Goal: Task Accomplishment & Management: Complete application form

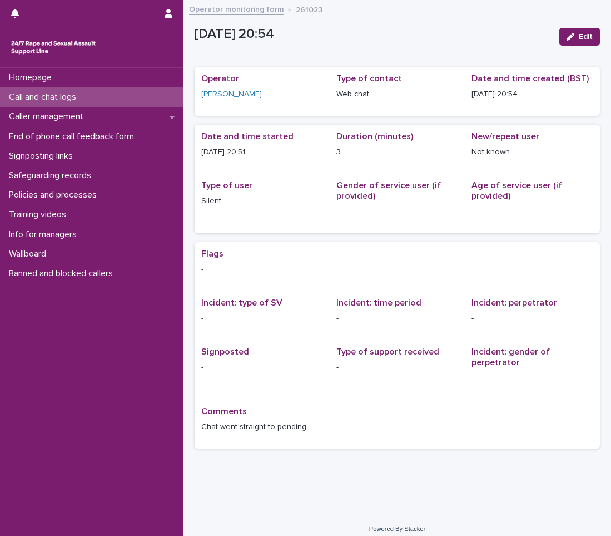
click at [67, 93] on p "Call and chat logs" at bounding box center [44, 97] width 81 height 11
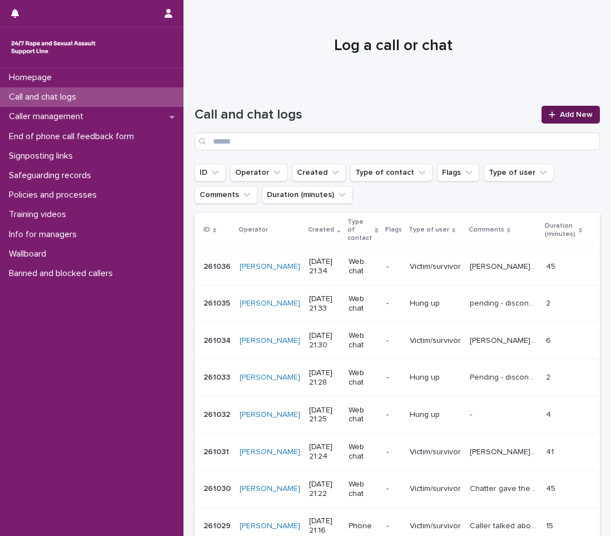
click at [577, 110] on link "Add New" at bounding box center [571, 115] width 58 height 18
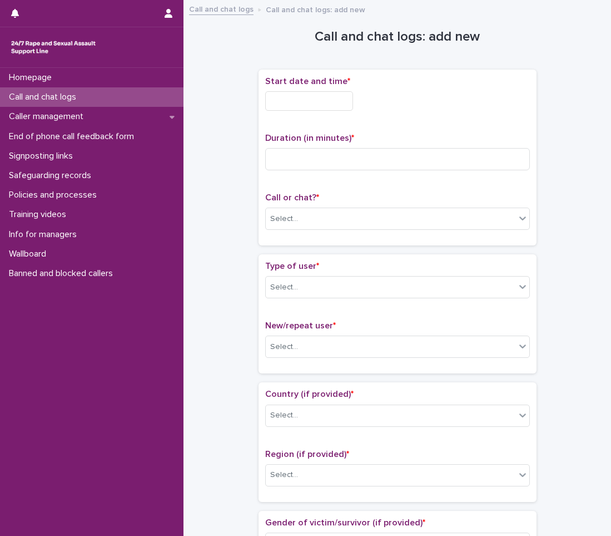
click at [332, 100] on input "text" at bounding box center [309, 100] width 88 height 19
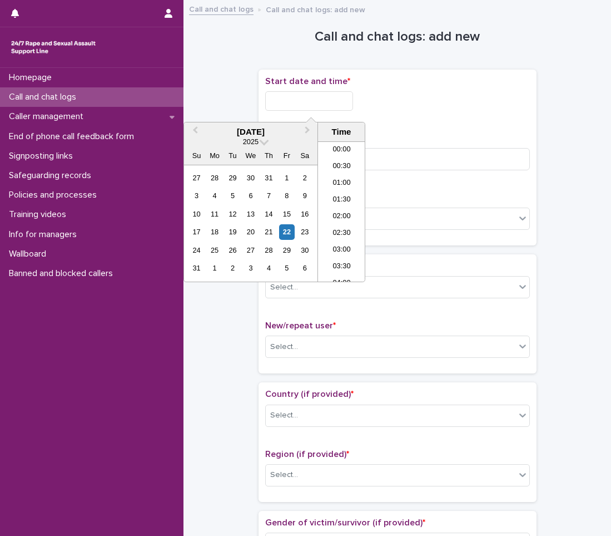
scroll to position [657, 0]
click at [332, 190] on li "21:00" at bounding box center [341, 194] width 47 height 17
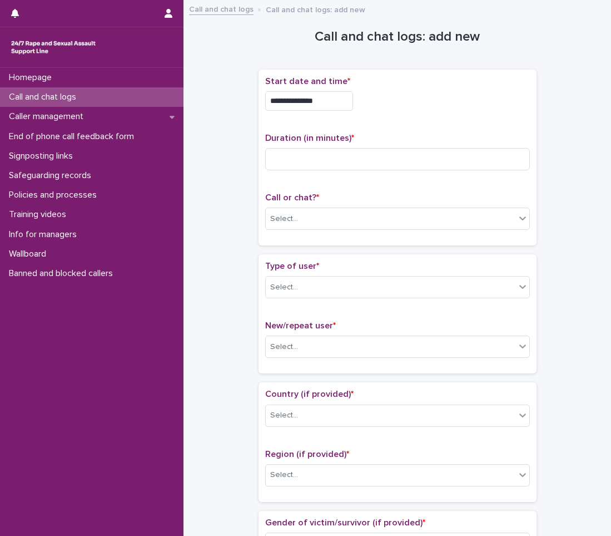
click at [337, 110] on input "**********" at bounding box center [309, 100] width 88 height 19
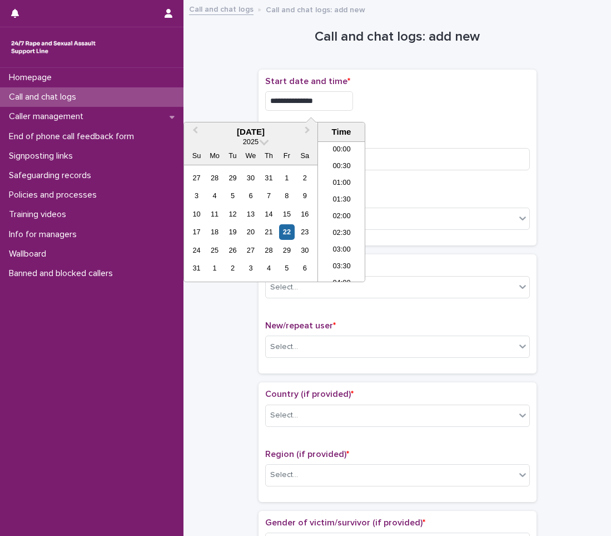
scroll to position [640, 0]
type input "**********"
click at [398, 149] on input at bounding box center [397, 159] width 265 height 22
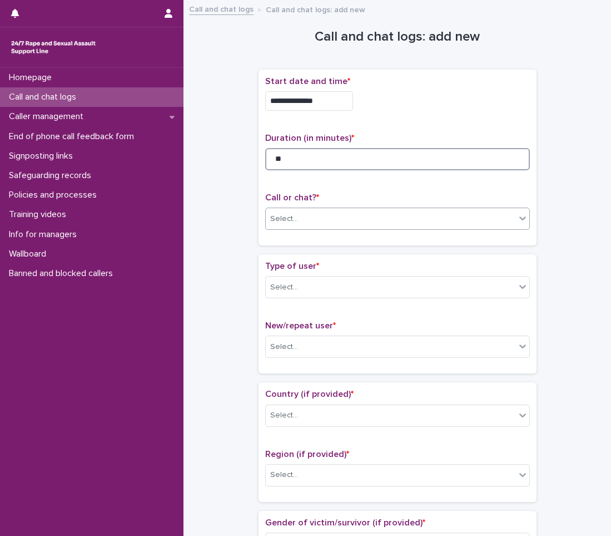
type input "**"
click at [333, 223] on div "Select..." at bounding box center [391, 219] width 250 height 18
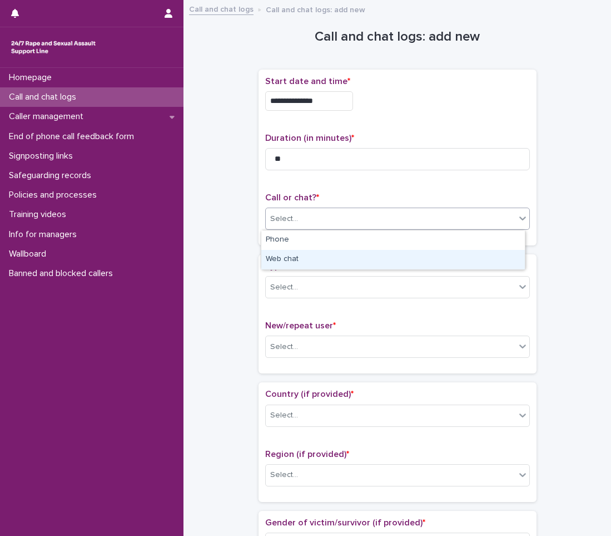
click at [299, 264] on div "Web chat" at bounding box center [393, 259] width 264 height 19
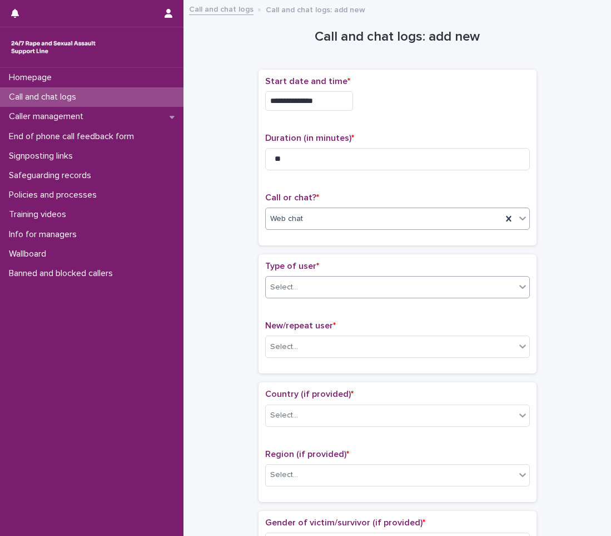
click at [297, 278] on div "Select..." at bounding box center [391, 287] width 250 height 18
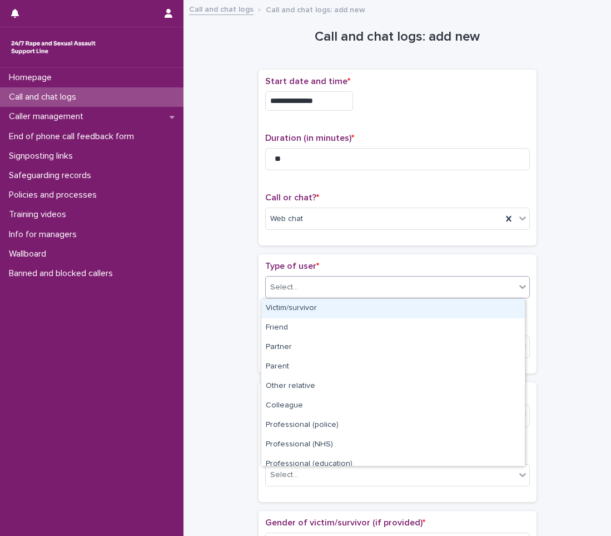
click at [295, 312] on div "Victim/survivor" at bounding box center [393, 308] width 264 height 19
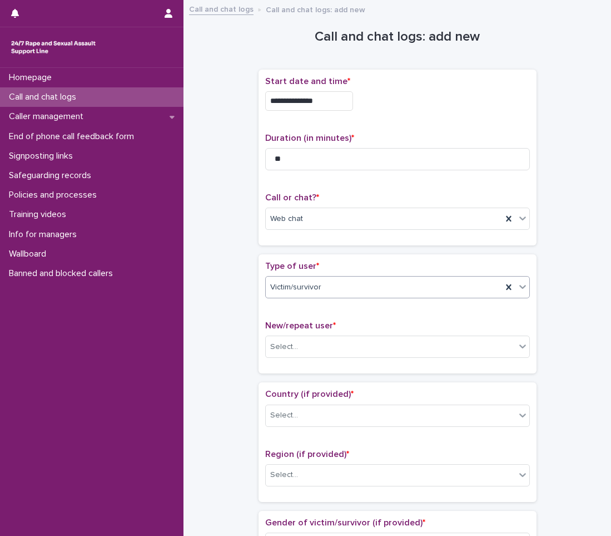
click at [298, 334] on div "New/repeat user * Select..." at bounding box center [397, 343] width 265 height 46
click at [282, 361] on div "New/repeat user * Select..." at bounding box center [397, 343] width 265 height 46
click at [299, 345] on input "text" at bounding box center [299, 346] width 1 height 9
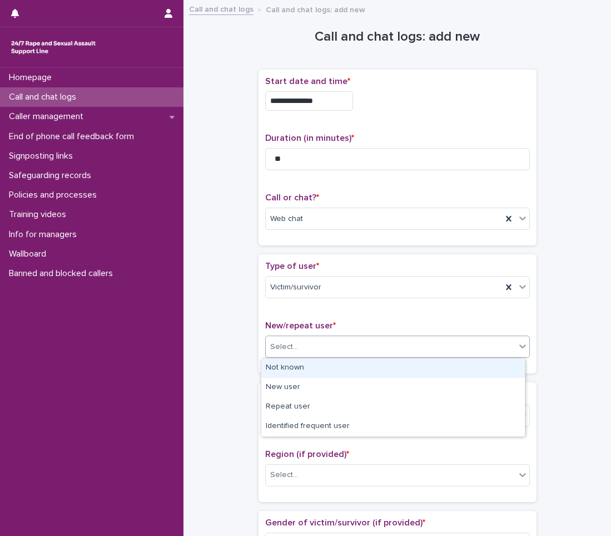
click at [283, 361] on div "Not known" at bounding box center [393, 367] width 264 height 19
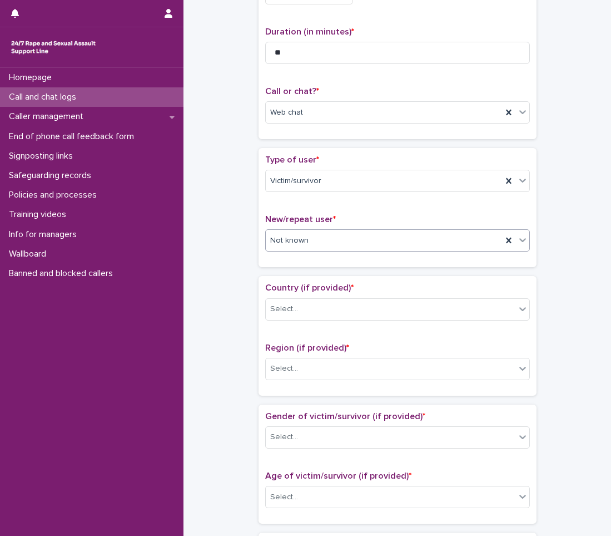
scroll to position [111, 0]
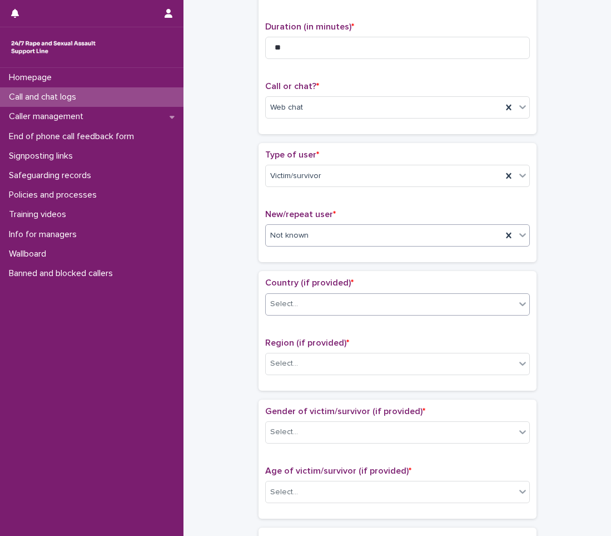
click at [304, 312] on div "Select..." at bounding box center [391, 304] width 250 height 18
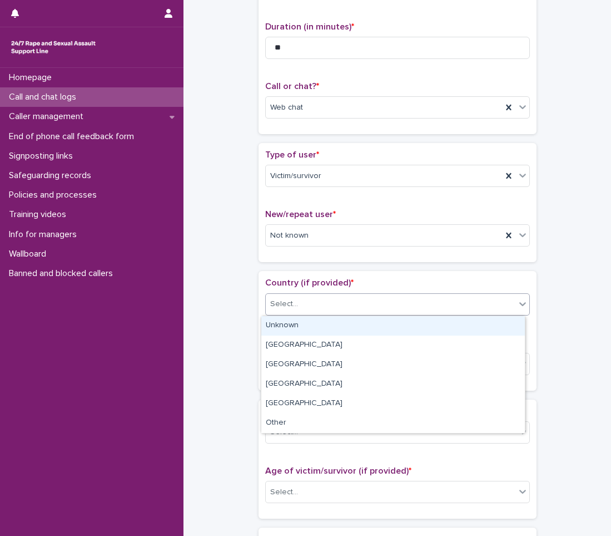
click at [300, 328] on div "Unknown" at bounding box center [393, 325] width 264 height 19
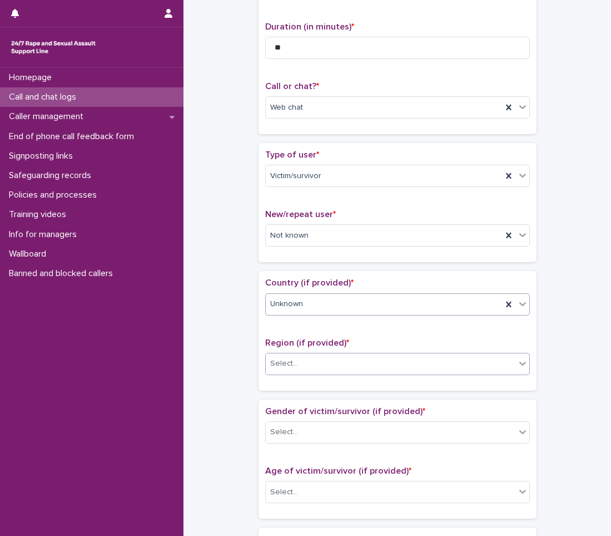
click at [280, 368] on div "Select..." at bounding box center [284, 364] width 28 height 12
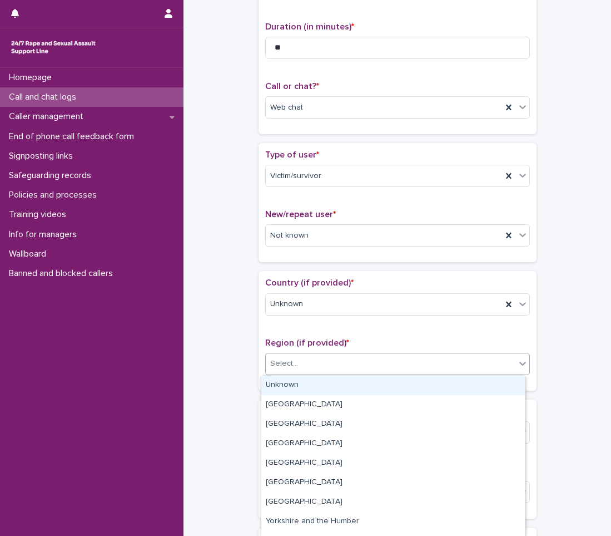
click at [273, 384] on div "Unknown" at bounding box center [393, 385] width 264 height 19
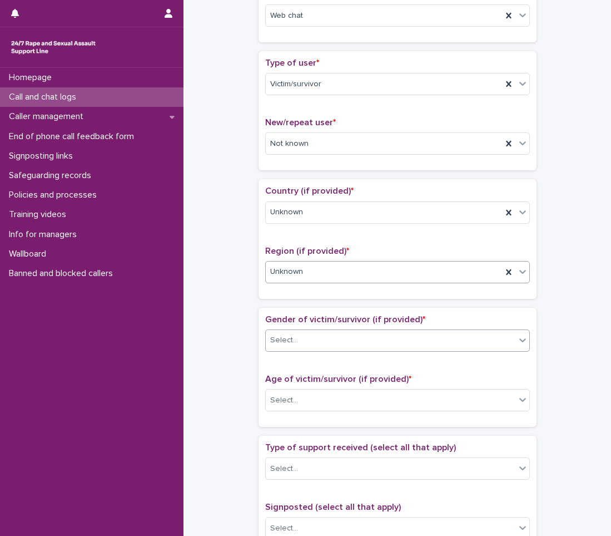
scroll to position [223, 0]
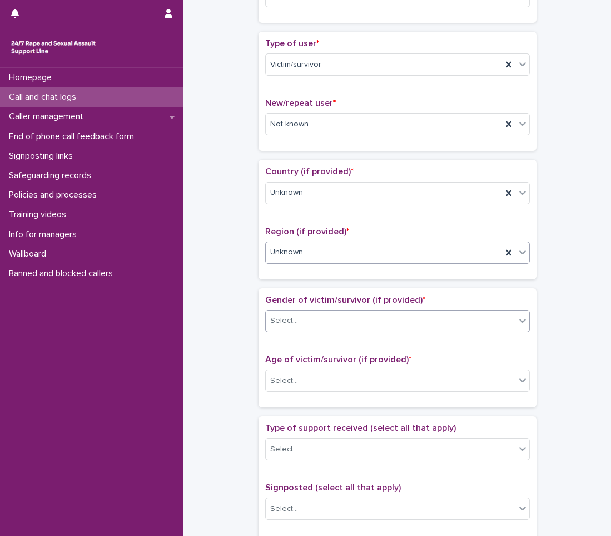
click at [297, 315] on div "Select..." at bounding box center [391, 321] width 250 height 18
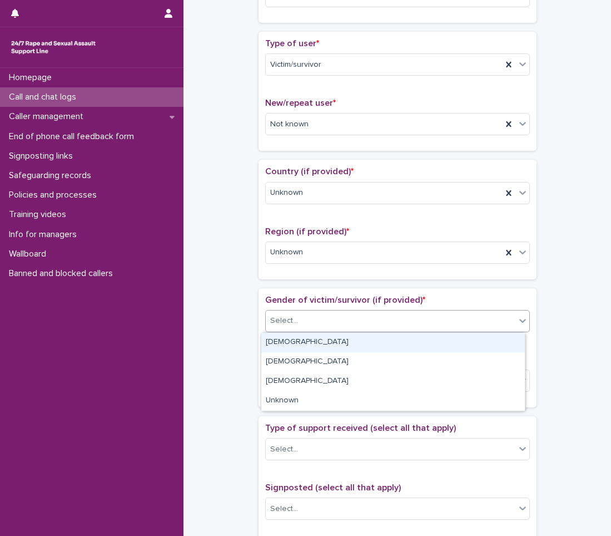
click at [293, 332] on div "[DEMOGRAPHIC_DATA] [DEMOGRAPHIC_DATA] [DEMOGRAPHIC_DATA] Unknown" at bounding box center [393, 371] width 265 height 79
click at [292, 343] on div "[DEMOGRAPHIC_DATA]" at bounding box center [393, 342] width 264 height 19
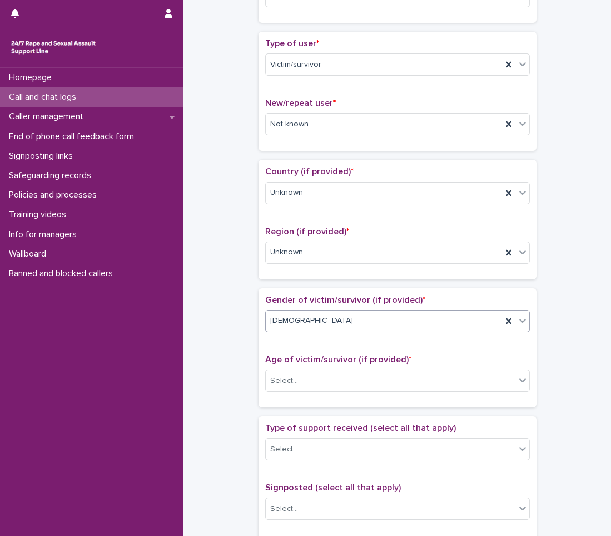
scroll to position [278, 0]
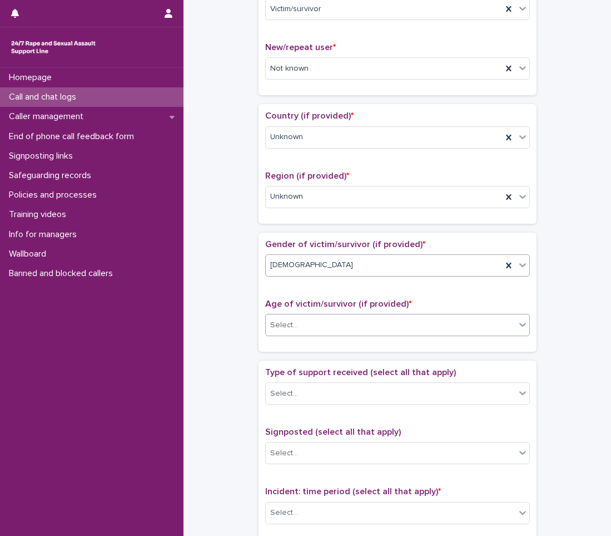
click at [306, 327] on div "Select..." at bounding box center [391, 325] width 250 height 18
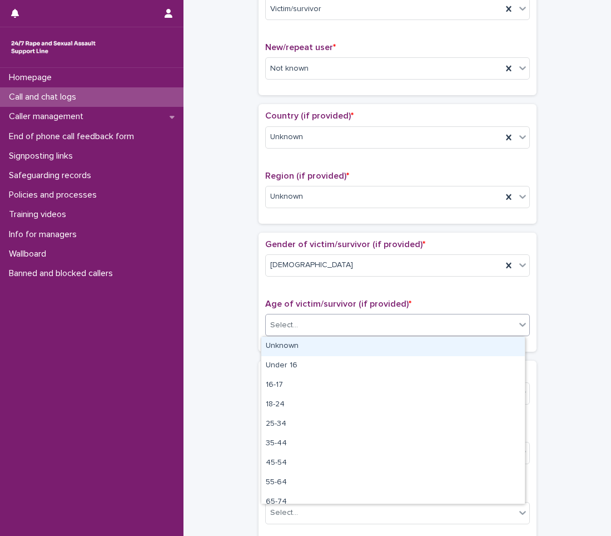
click at [292, 344] on div "Unknown" at bounding box center [393, 346] width 264 height 19
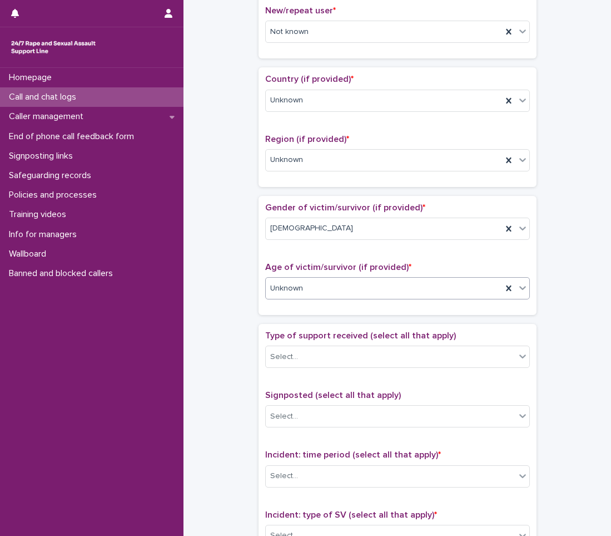
scroll to position [334, 0]
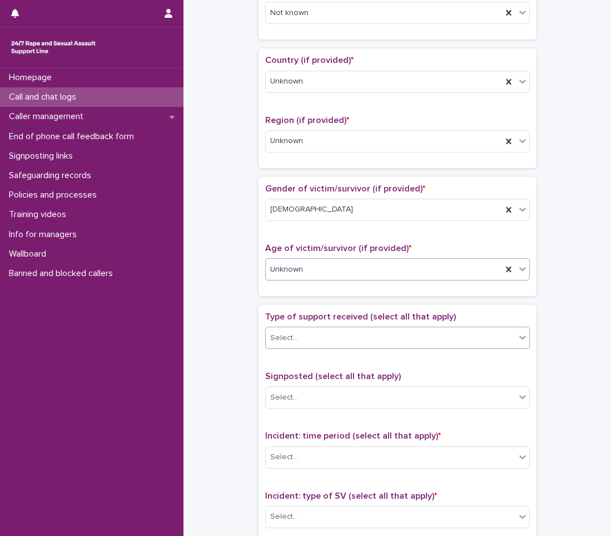
click at [304, 330] on div "Select..." at bounding box center [391, 338] width 250 height 18
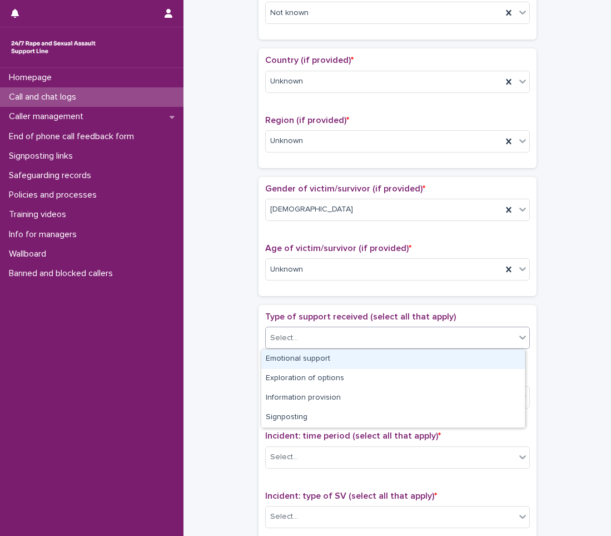
click at [284, 357] on div "Emotional support" at bounding box center [393, 358] width 264 height 19
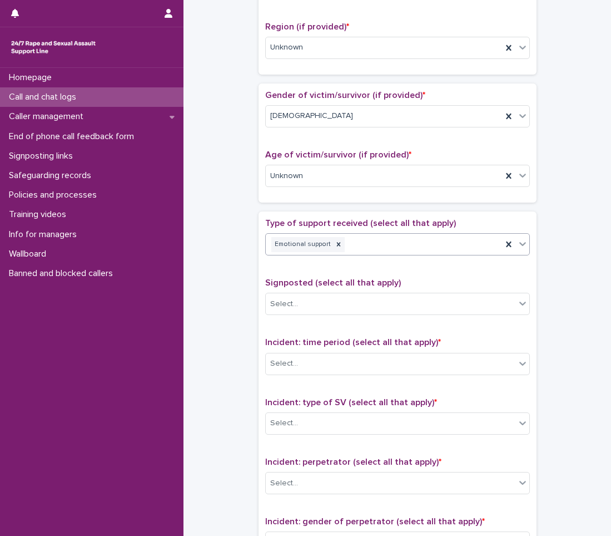
scroll to position [445, 0]
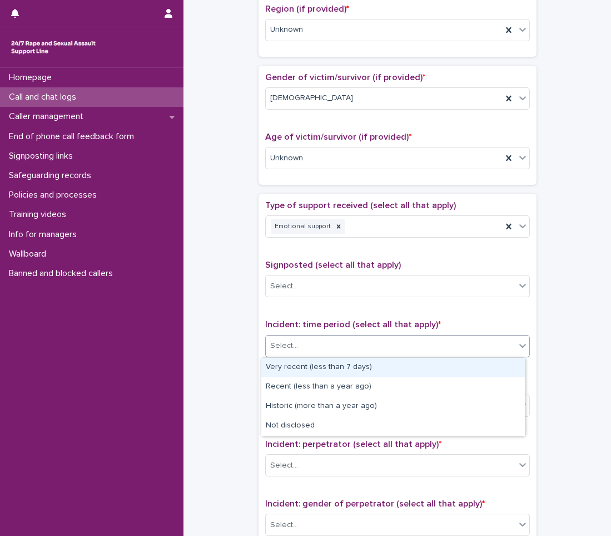
click at [302, 337] on div "Select..." at bounding box center [391, 346] width 250 height 18
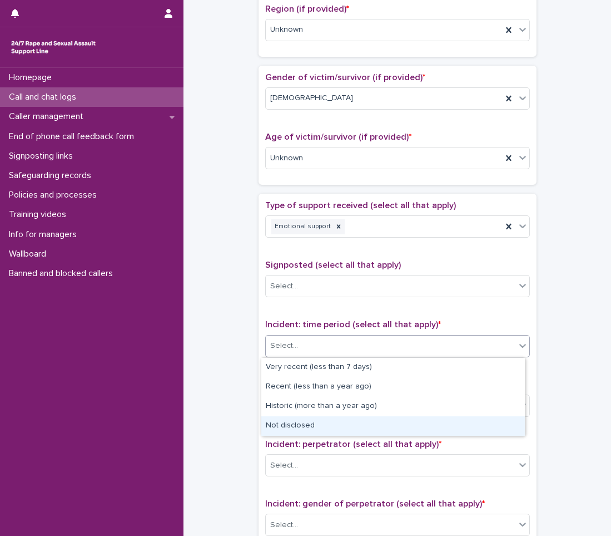
click at [284, 421] on div "Not disclosed" at bounding box center [393, 425] width 264 height 19
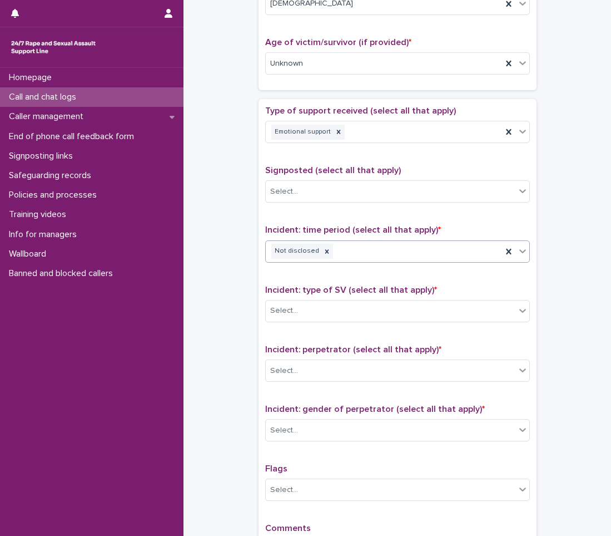
scroll to position [556, 0]
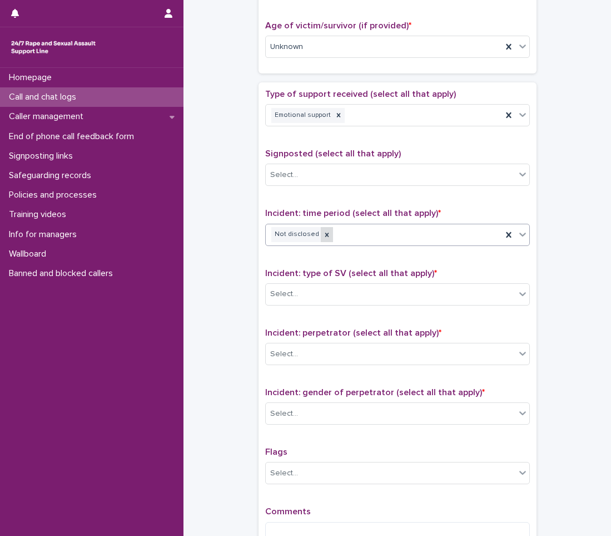
click at [323, 233] on icon at bounding box center [327, 235] width 8 height 8
click at [337, 236] on div "Select..." at bounding box center [391, 234] width 250 height 18
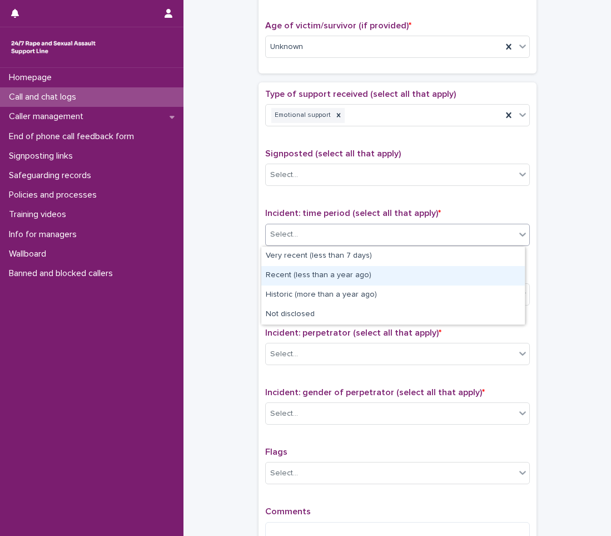
click at [314, 279] on div "Recent (less than a year ago)" at bounding box center [393, 275] width 264 height 19
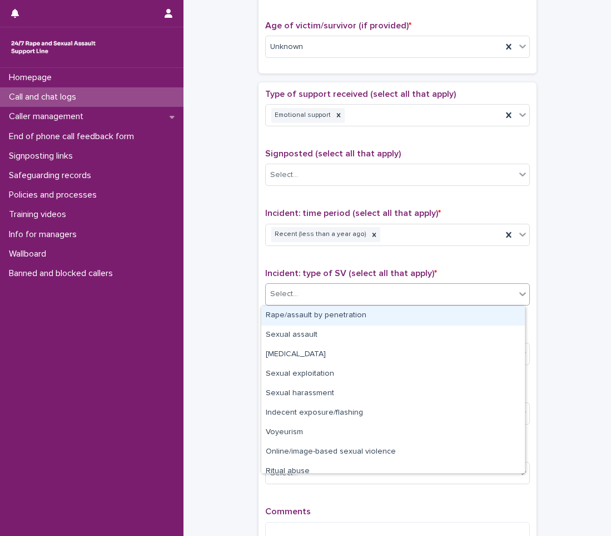
click at [307, 303] on div "Select..." at bounding box center [391, 294] width 250 height 18
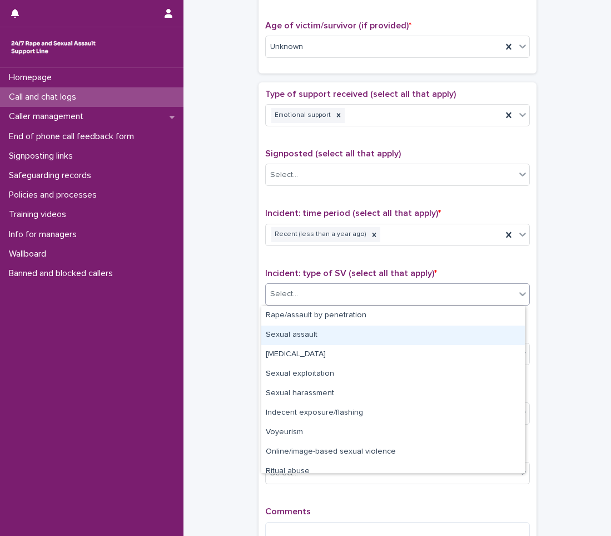
click at [305, 337] on div "Sexual assault" at bounding box center [393, 334] width 264 height 19
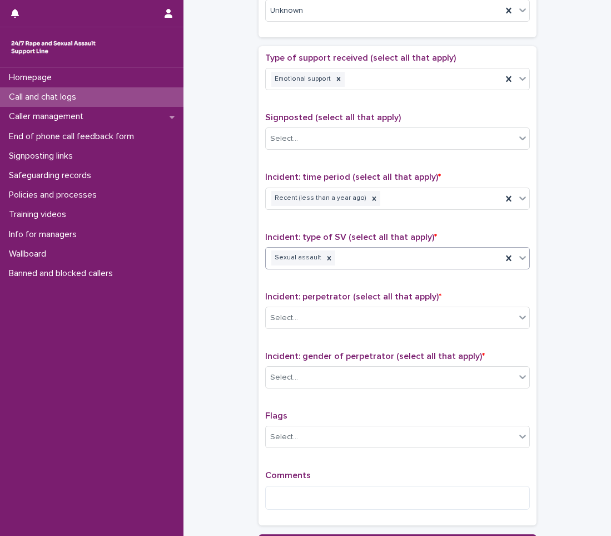
scroll to position [612, 0]
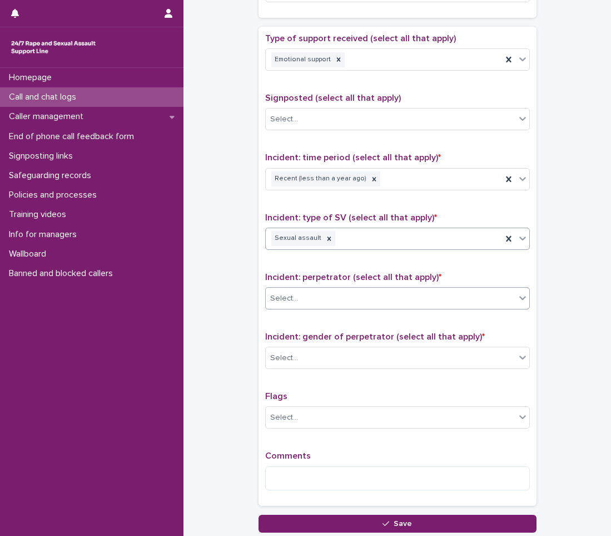
click at [315, 303] on div "Select..." at bounding box center [391, 298] width 250 height 18
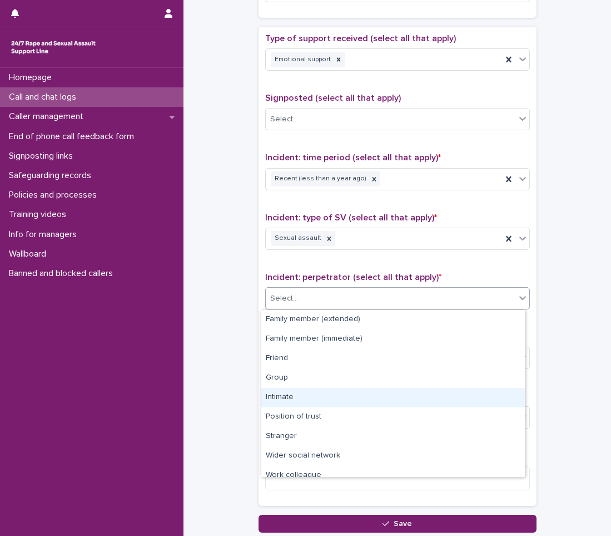
click at [287, 398] on div "Intimate" at bounding box center [393, 397] width 264 height 19
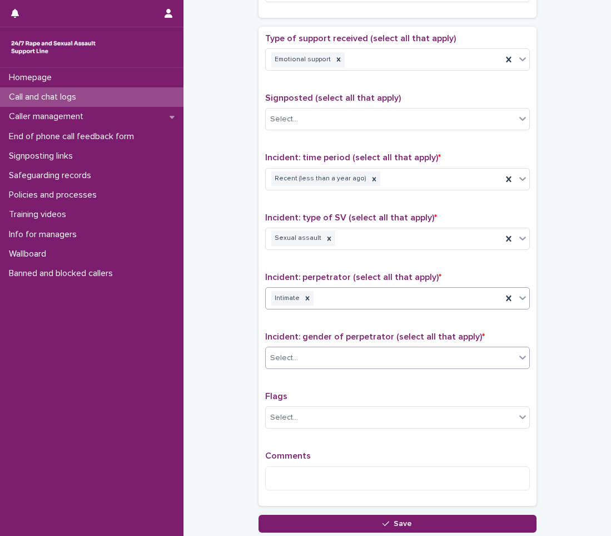
click at [297, 358] on div "Select..." at bounding box center [391, 358] width 250 height 18
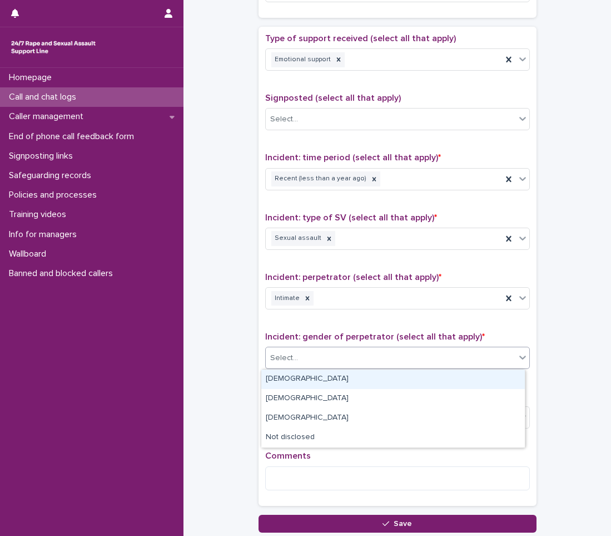
click at [291, 379] on div "[DEMOGRAPHIC_DATA]" at bounding box center [393, 378] width 264 height 19
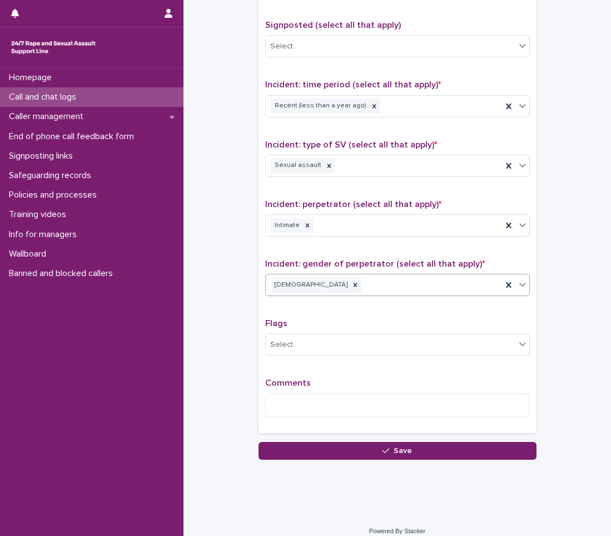
scroll to position [695, 0]
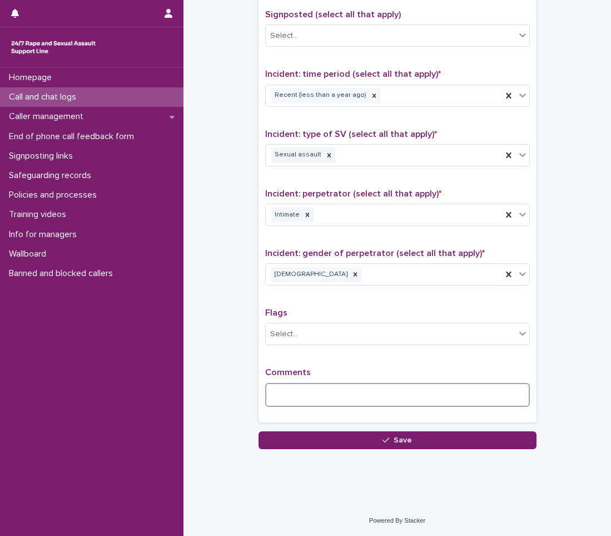
click at [289, 390] on textarea at bounding box center [397, 395] width 265 height 24
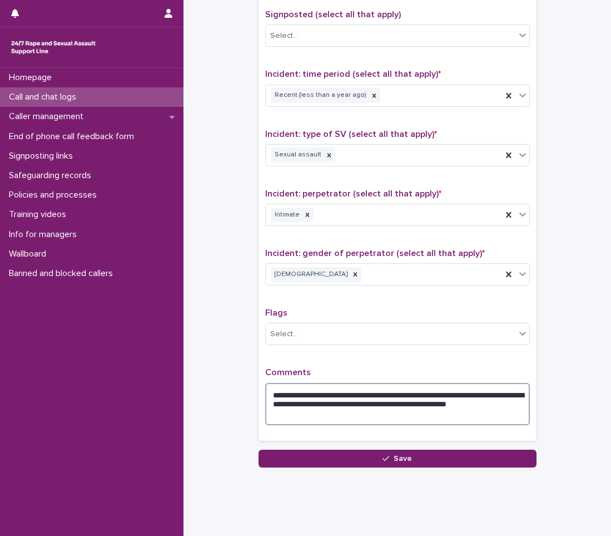
type textarea "**********"
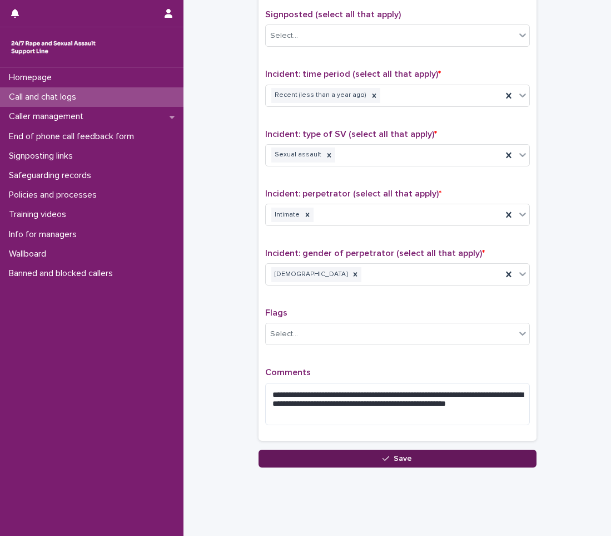
click at [422, 460] on button "Save" at bounding box center [398, 459] width 278 height 18
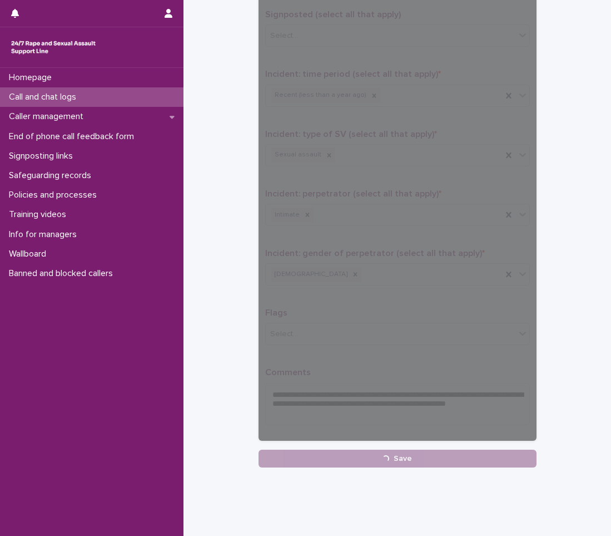
scroll to position [34, 0]
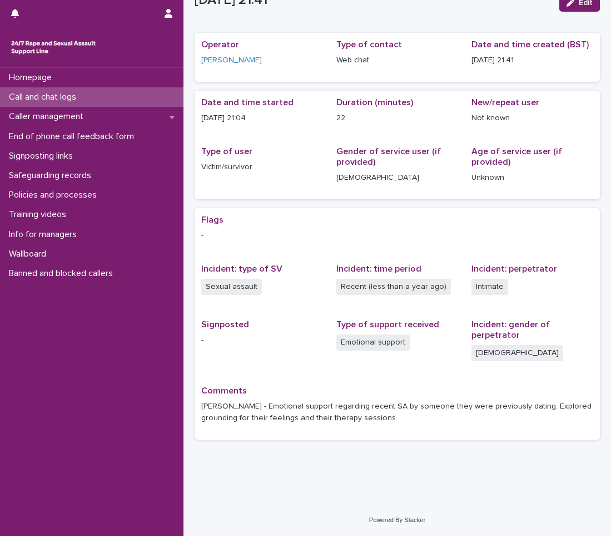
click at [27, 91] on div "Call and chat logs" at bounding box center [92, 96] width 184 height 19
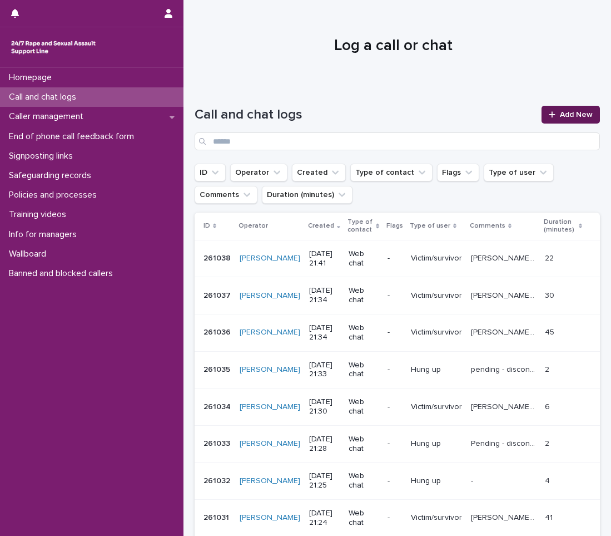
click at [570, 110] on link "Add New" at bounding box center [571, 115] width 58 height 18
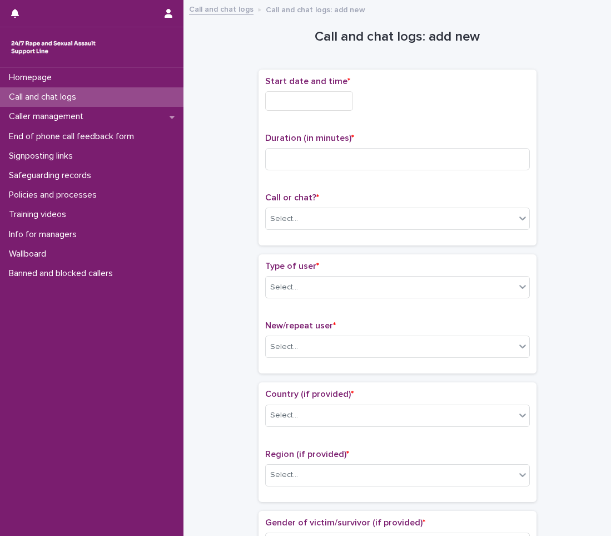
click at [277, 97] on input "text" at bounding box center [309, 100] width 88 height 19
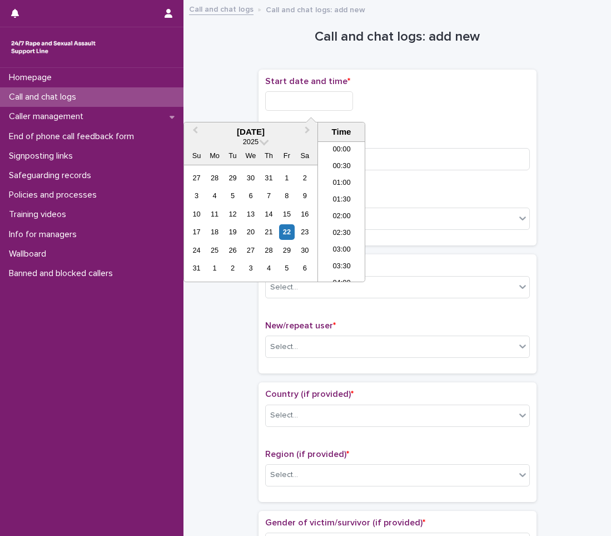
scroll to position [657, 0]
click at [342, 195] on li "21:00" at bounding box center [341, 194] width 47 height 17
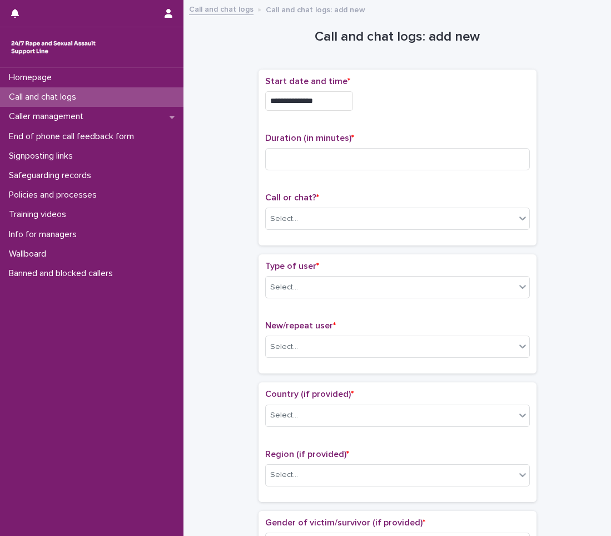
click at [339, 103] on input "**********" at bounding box center [309, 100] width 88 height 19
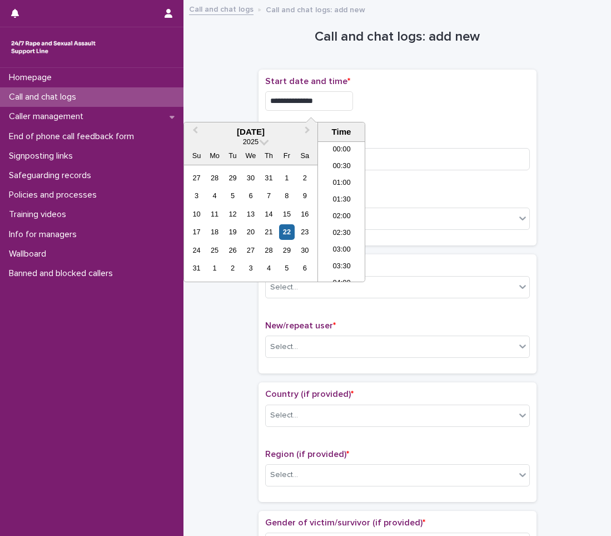
scroll to position [640, 0]
type input "**********"
click at [396, 129] on div "**********" at bounding box center [397, 157] width 265 height 162
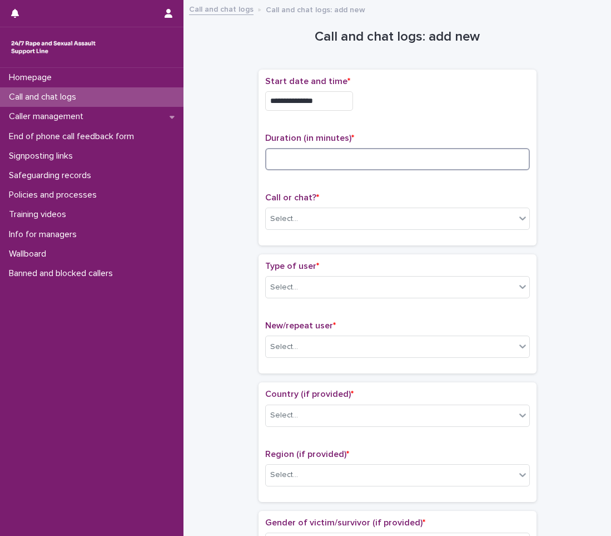
click at [391, 164] on input at bounding box center [397, 159] width 265 height 22
type input "*"
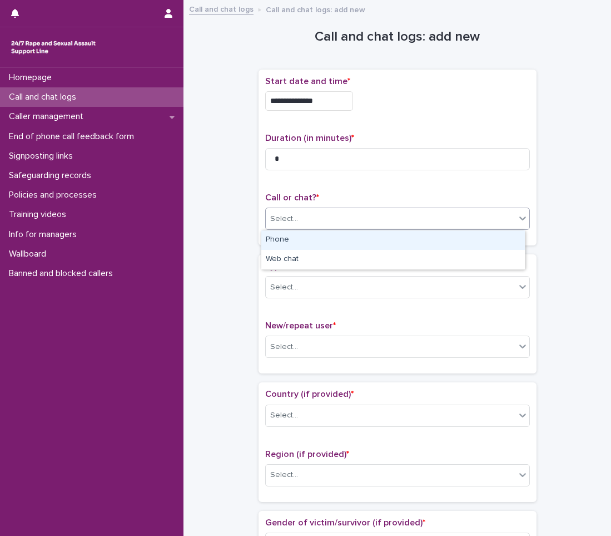
click at [318, 214] on div "Select..." at bounding box center [391, 219] width 250 height 18
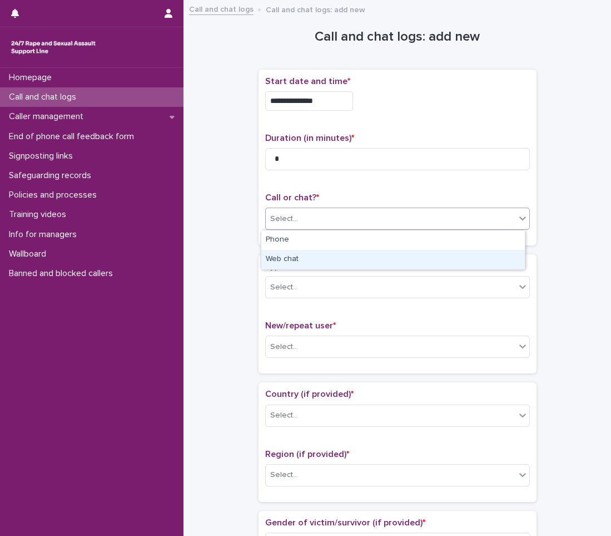
click at [287, 252] on div "Web chat" at bounding box center [393, 259] width 264 height 19
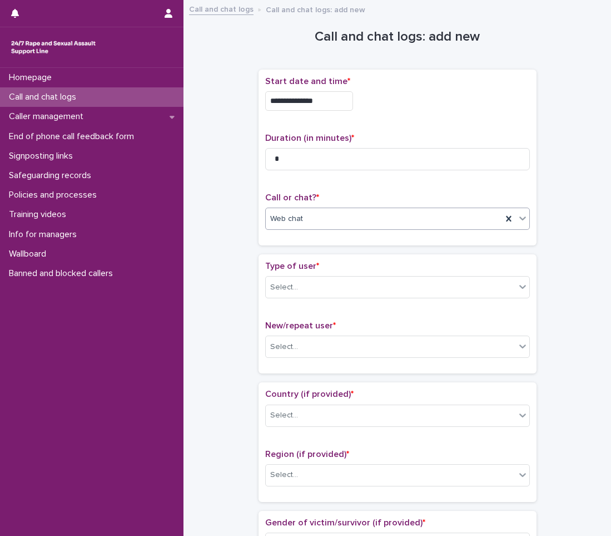
click at [279, 303] on div "Type of user * Select..." at bounding box center [397, 284] width 265 height 46
click at [288, 276] on div "Select..." at bounding box center [397, 287] width 265 height 22
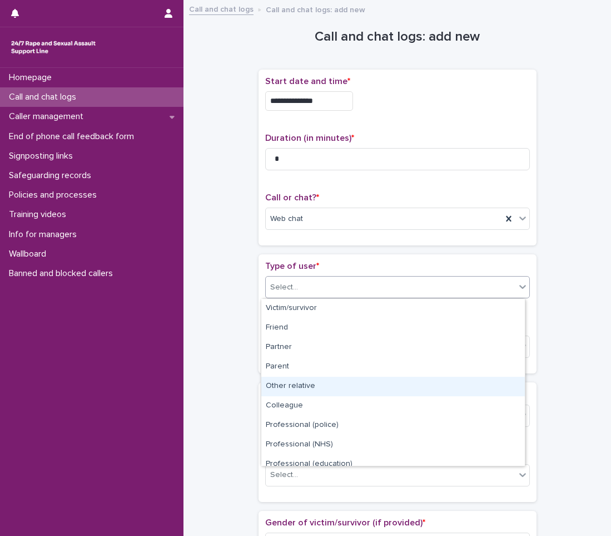
scroll to position [125, 0]
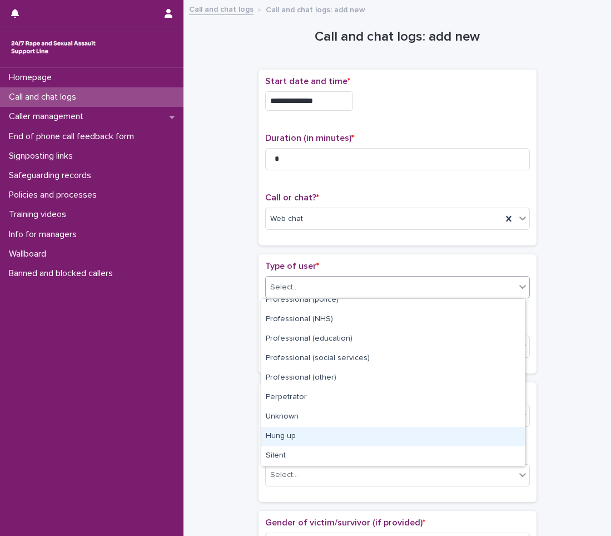
click at [288, 442] on div "Hung up" at bounding box center [393, 436] width 264 height 19
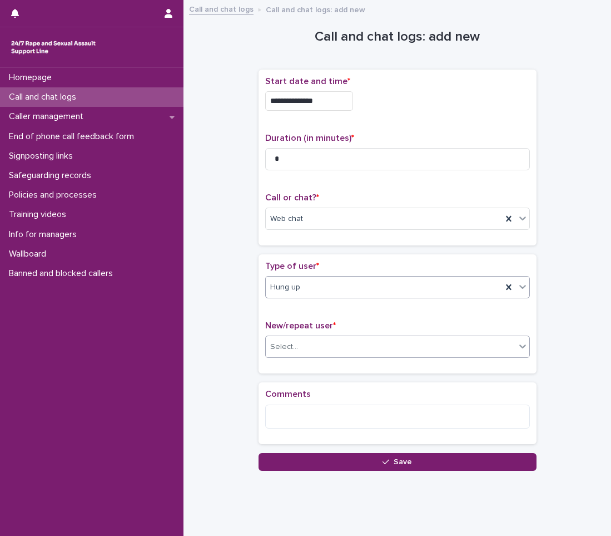
click at [299, 349] on div "Select..." at bounding box center [391, 347] width 250 height 18
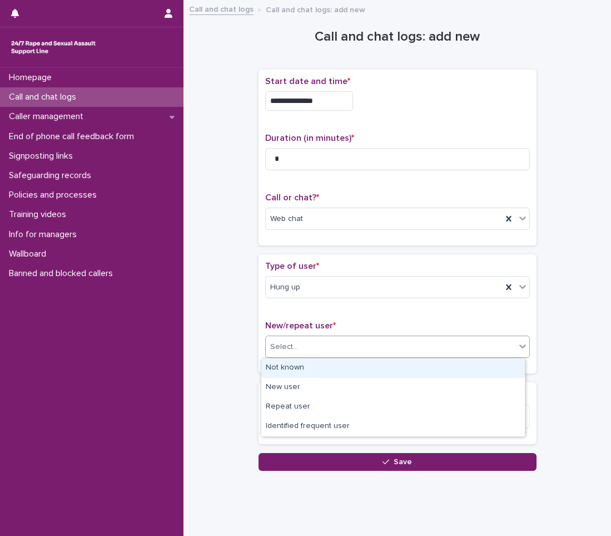
click at [292, 372] on div "Not known" at bounding box center [393, 367] width 264 height 19
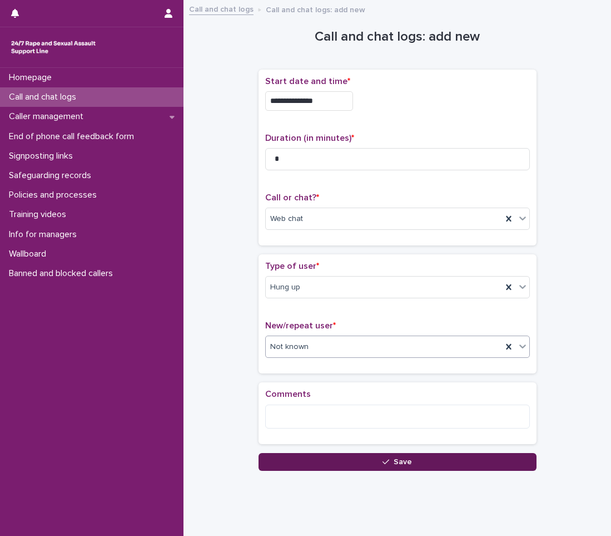
click at [345, 466] on button "Save" at bounding box center [398, 462] width 278 height 18
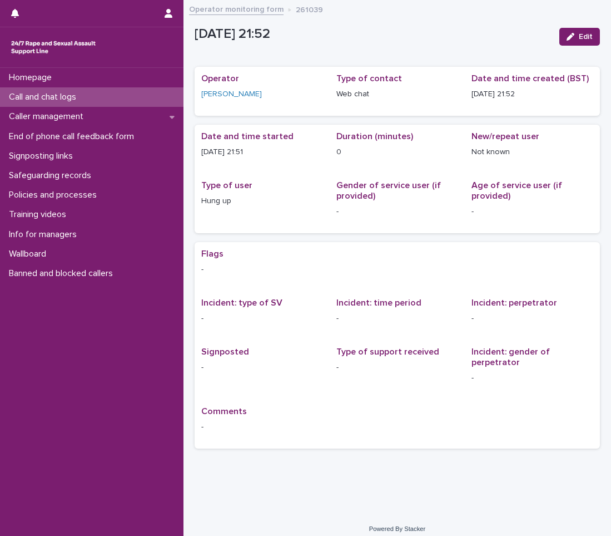
click at [16, 88] on div "Call and chat logs" at bounding box center [92, 96] width 184 height 19
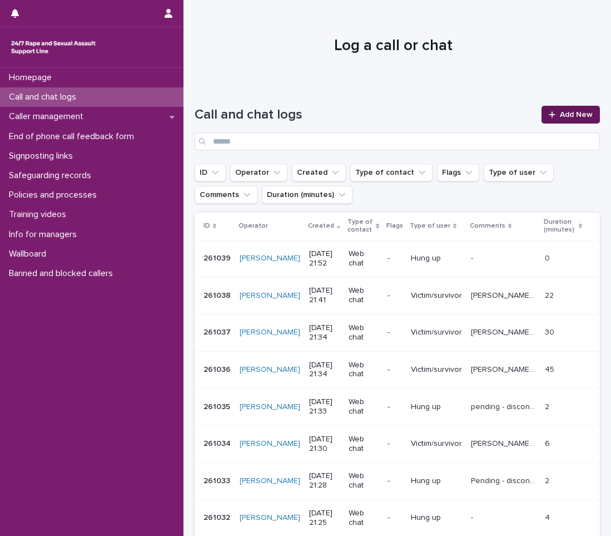
click at [566, 112] on span "Add New" at bounding box center [576, 115] width 33 height 8
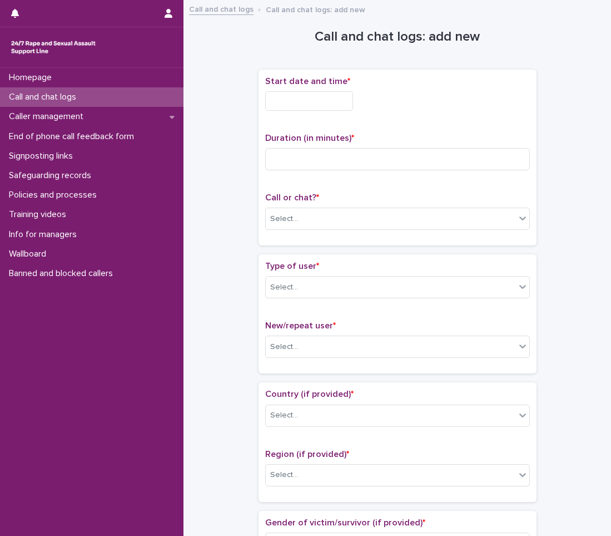
click at [323, 96] on input "text" at bounding box center [309, 100] width 88 height 19
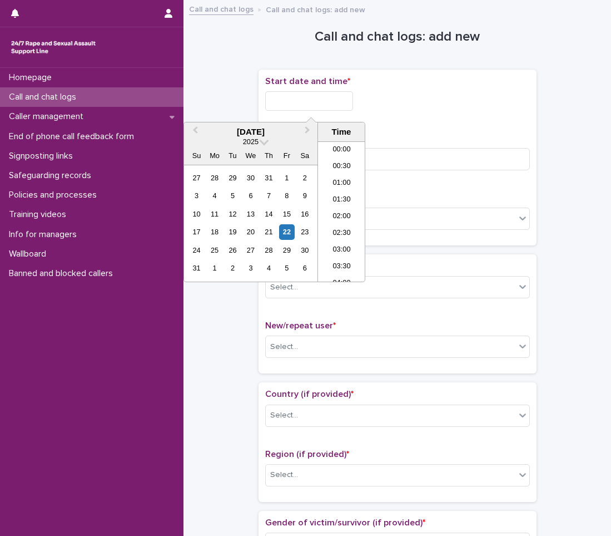
scroll to position [657, 0]
click at [341, 194] on li "21:00" at bounding box center [341, 194] width 47 height 17
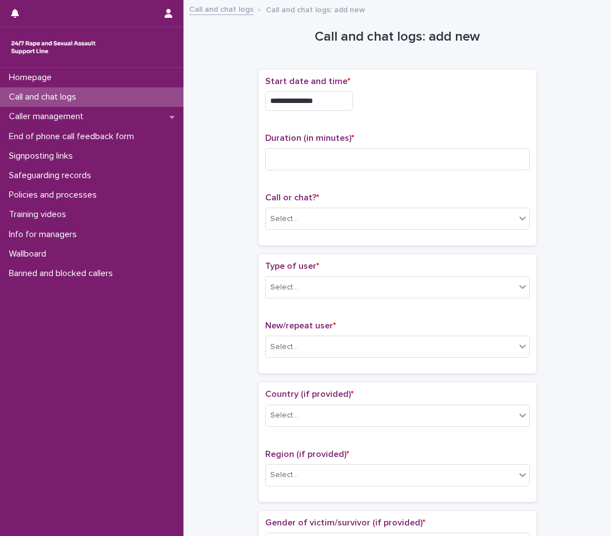
click at [341, 102] on input "**********" at bounding box center [309, 100] width 88 height 19
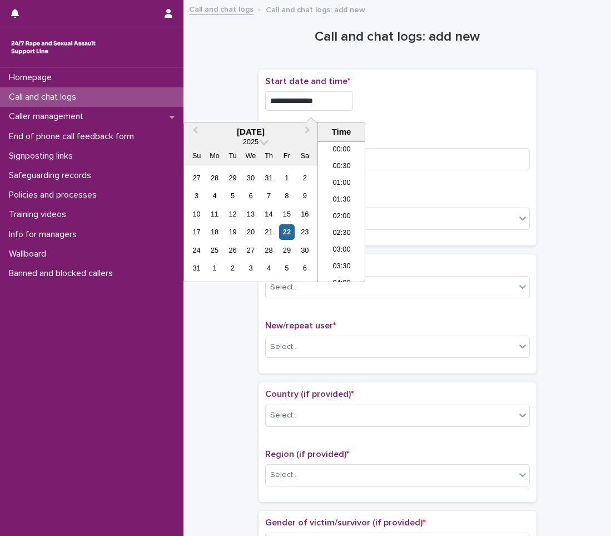
scroll to position [640, 0]
type input "**********"
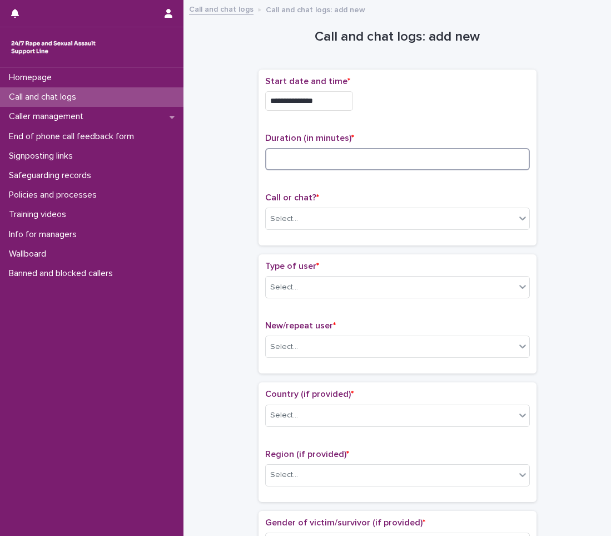
click at [414, 154] on input at bounding box center [397, 159] width 265 height 22
type input "*"
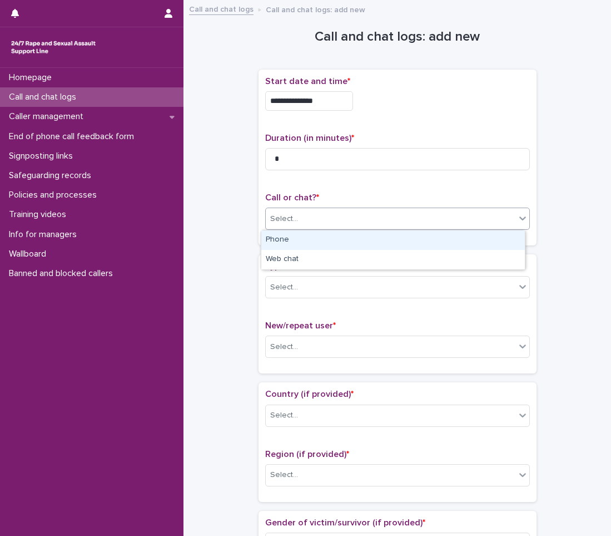
click at [280, 214] on div "Select..." at bounding box center [284, 219] width 28 height 12
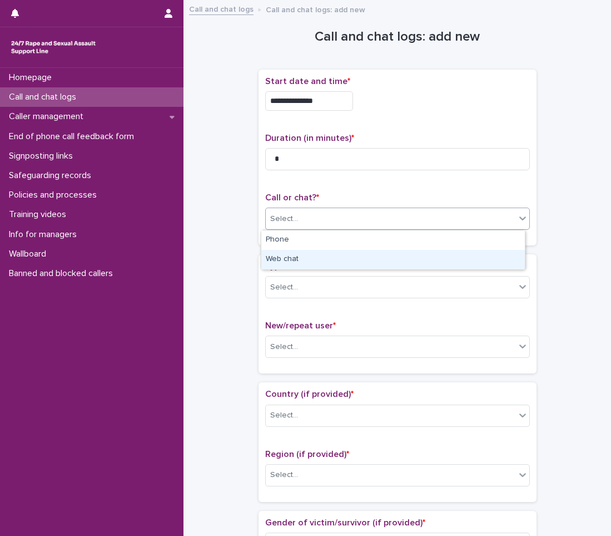
click at [284, 266] on div "Web chat" at bounding box center [393, 259] width 264 height 19
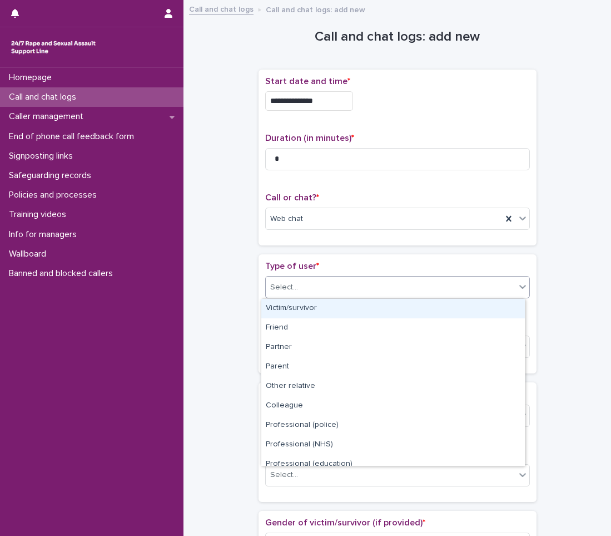
click at [276, 286] on div "Select..." at bounding box center [284, 288] width 28 height 12
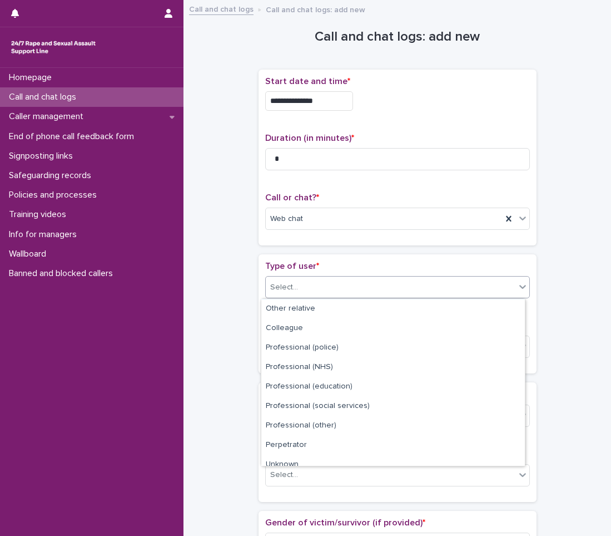
scroll to position [125, 0]
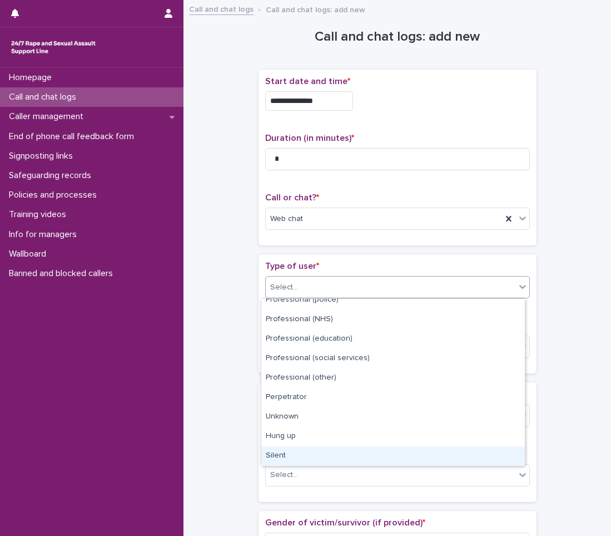
click at [281, 452] on div "Silent" at bounding box center [393, 455] width 264 height 19
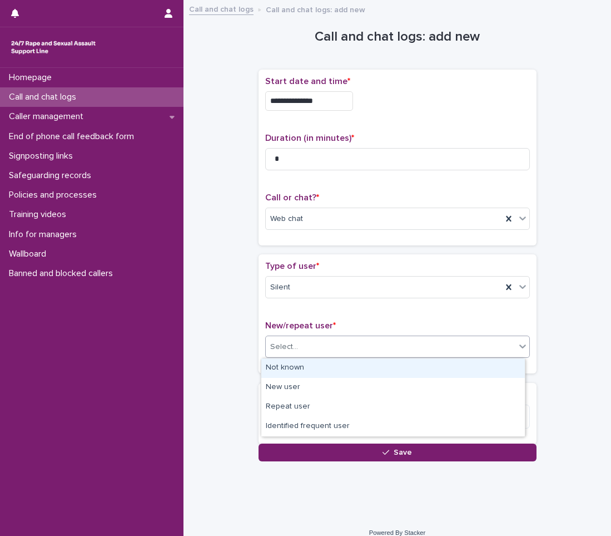
click at [288, 357] on div "Select..." at bounding box center [397, 346] width 265 height 22
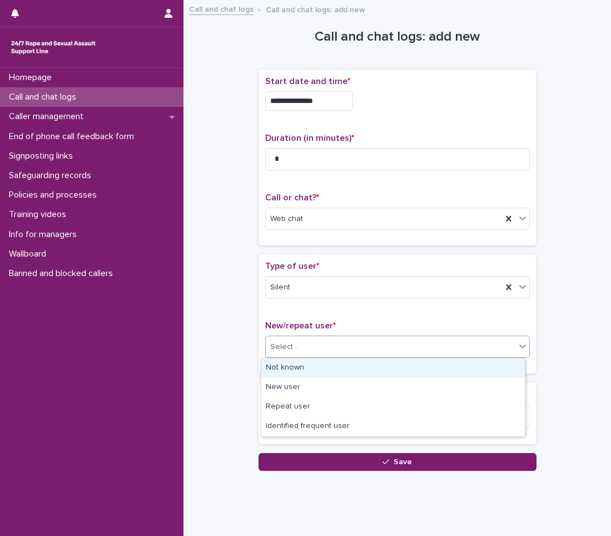
click at [288, 371] on div "Not known" at bounding box center [393, 367] width 264 height 19
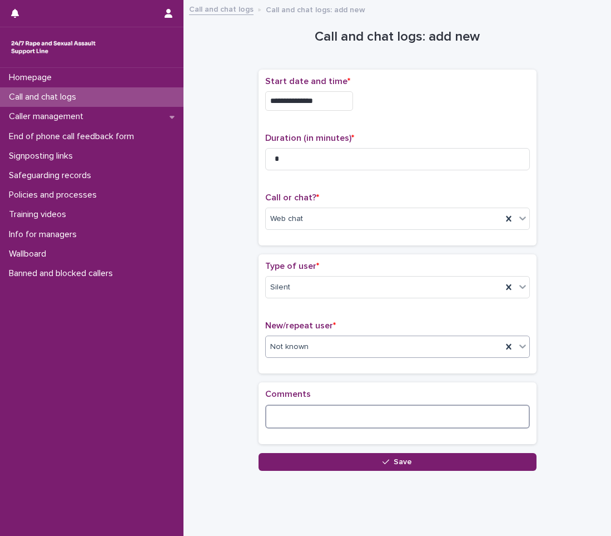
click at [275, 422] on textarea at bounding box center [397, 416] width 265 height 24
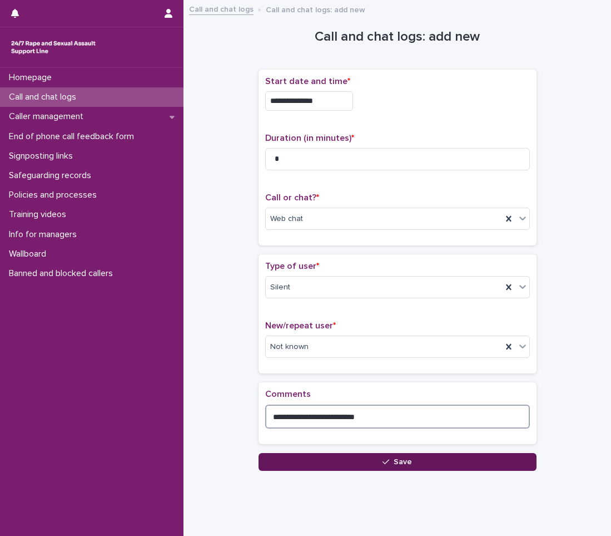
type textarea "**********"
click at [273, 460] on button "Save" at bounding box center [398, 462] width 278 height 18
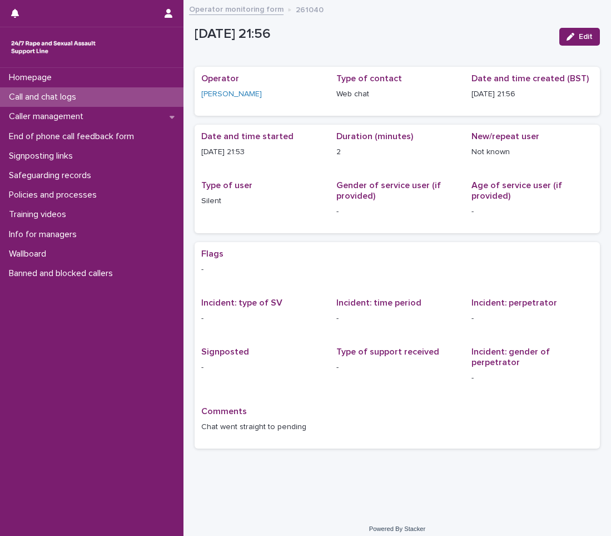
click at [79, 97] on p "Call and chat logs" at bounding box center [44, 97] width 81 height 11
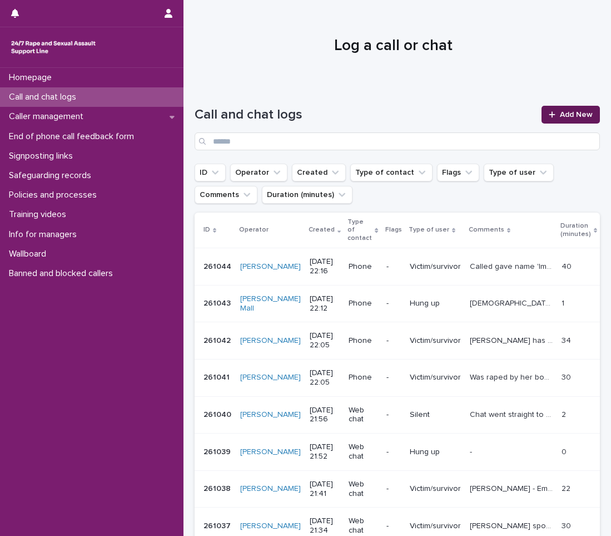
click at [565, 121] on link "Add New" at bounding box center [571, 115] width 58 height 18
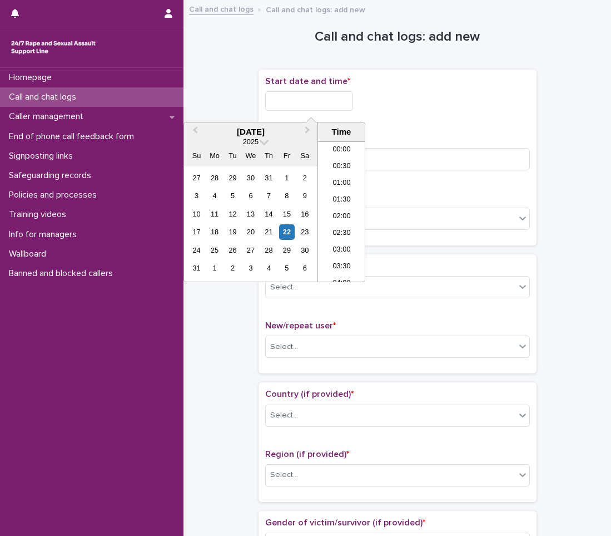
click at [315, 107] on input "text" at bounding box center [309, 100] width 88 height 19
click at [337, 206] on li "21:30" at bounding box center [341, 206] width 47 height 17
click at [348, 98] on input "**********" at bounding box center [309, 100] width 88 height 19
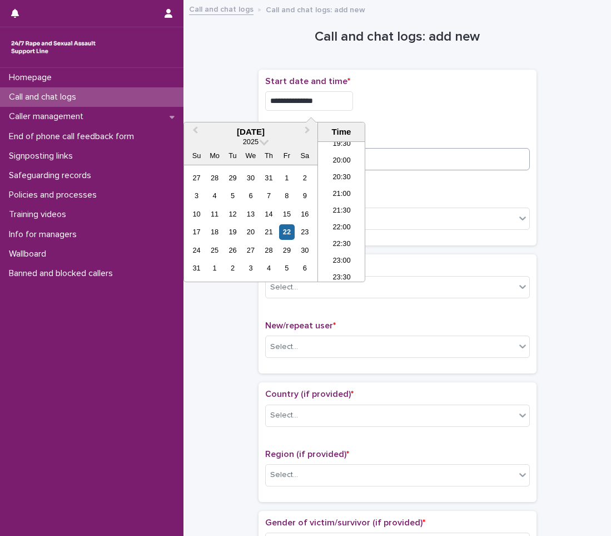
type input "**********"
click at [401, 155] on input at bounding box center [397, 159] width 265 height 22
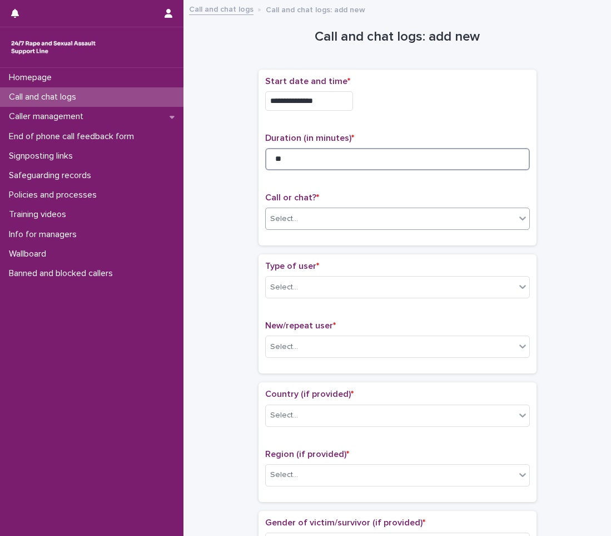
type input "**"
click at [303, 224] on div "Select..." at bounding box center [391, 219] width 250 height 18
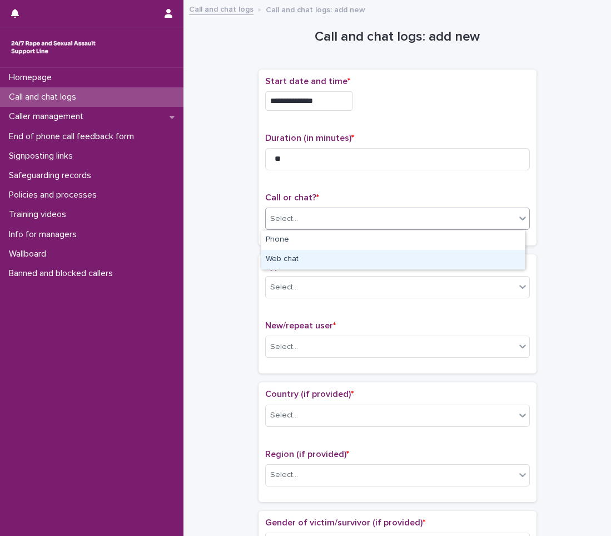
click at [284, 260] on div "Web chat" at bounding box center [393, 259] width 264 height 19
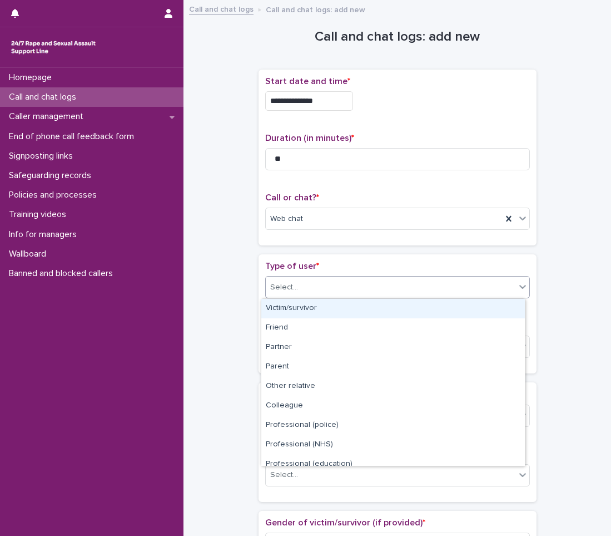
click at [276, 289] on div "Select..." at bounding box center [284, 288] width 28 height 12
click at [279, 313] on div "Victim/survivor" at bounding box center [393, 308] width 264 height 19
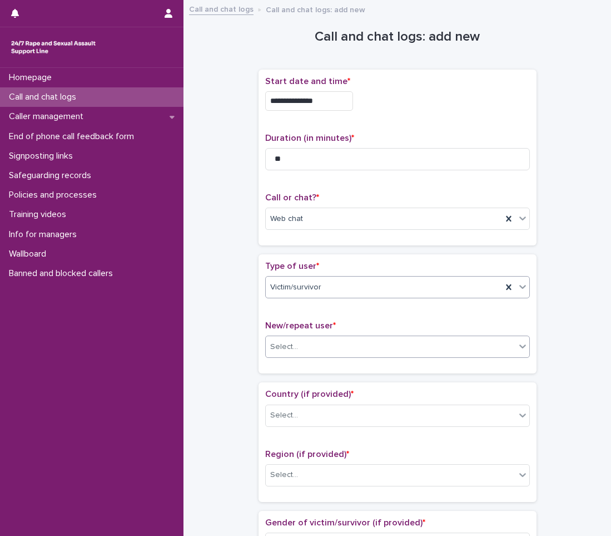
click at [325, 348] on div "Select..." at bounding box center [391, 347] width 250 height 18
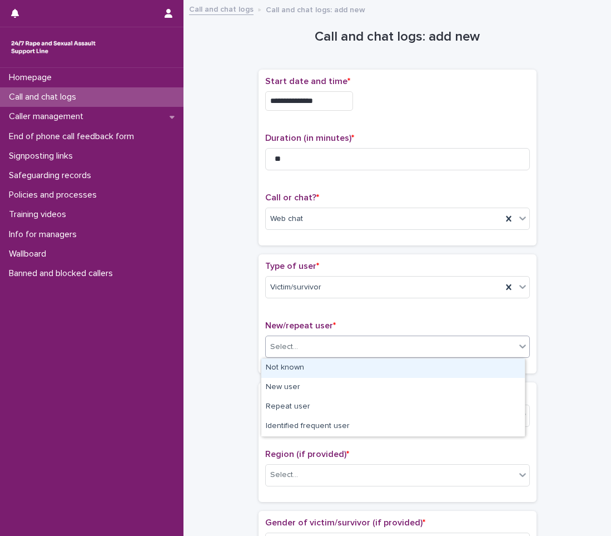
click at [319, 360] on div "Not known" at bounding box center [393, 367] width 264 height 19
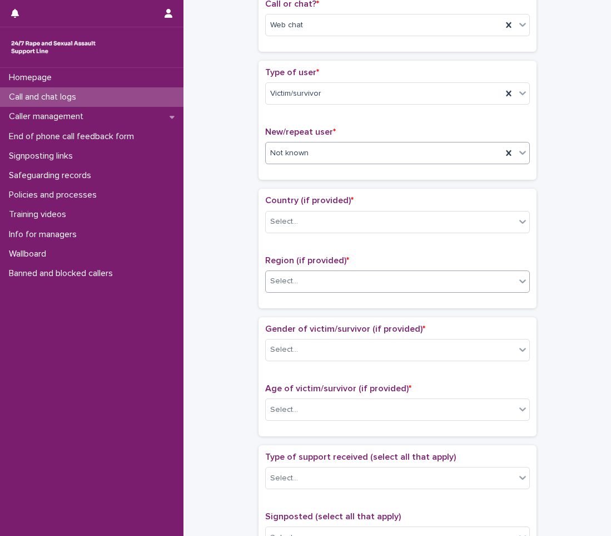
scroll to position [223, 0]
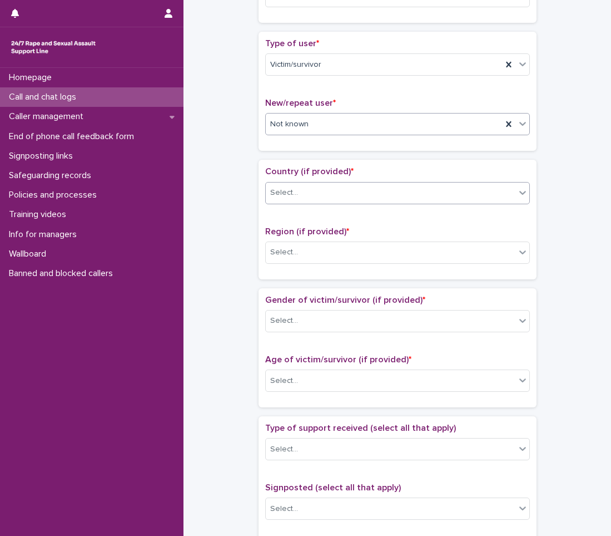
click at [266, 192] on div "Select..." at bounding box center [391, 193] width 250 height 18
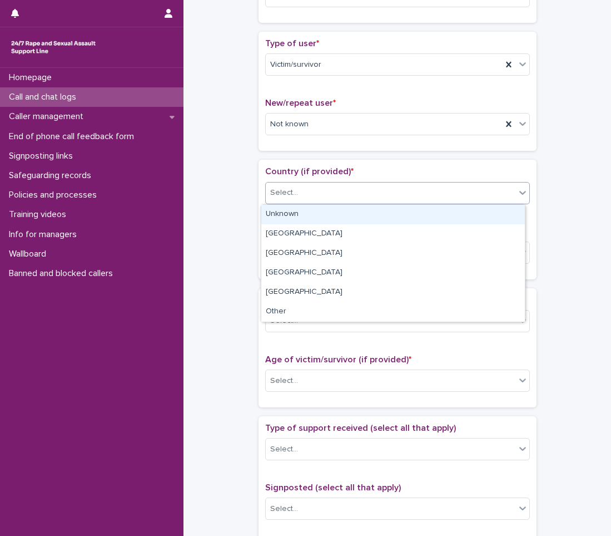
click at [277, 218] on div "Unknown" at bounding box center [393, 214] width 264 height 19
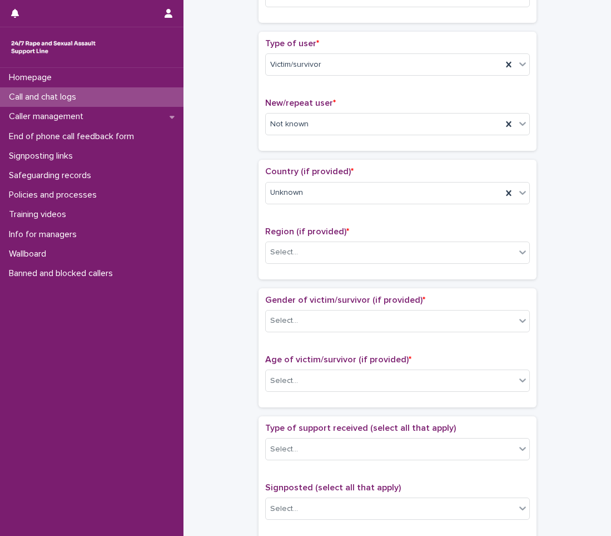
scroll to position [278, 0]
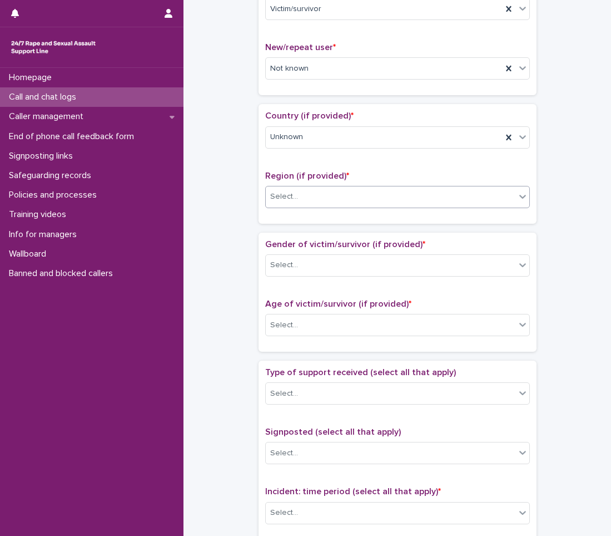
click at [367, 200] on div "Select..." at bounding box center [391, 196] width 250 height 18
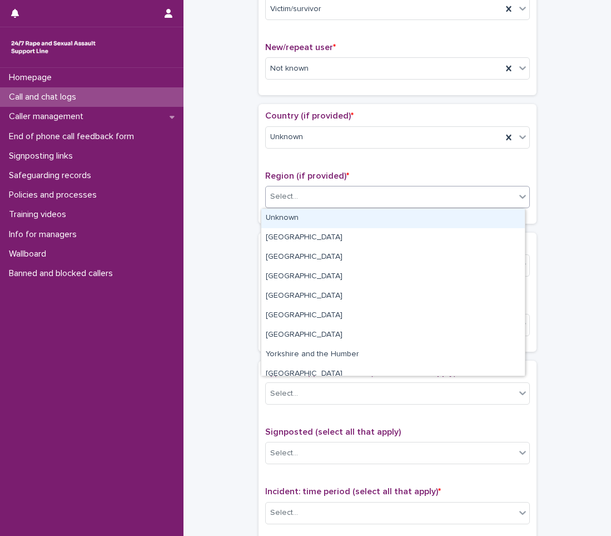
click at [351, 219] on div "Unknown" at bounding box center [393, 218] width 264 height 19
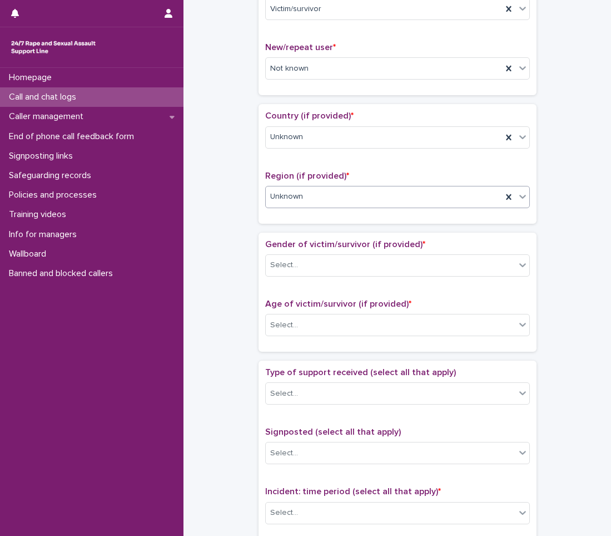
scroll to position [334, 0]
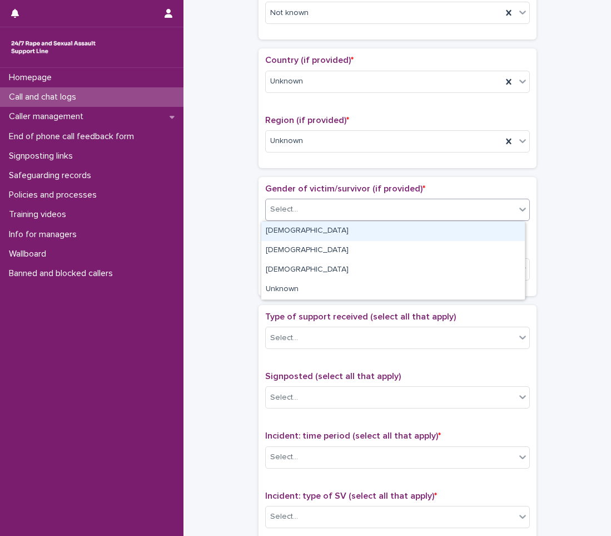
click at [355, 209] on div "Select..." at bounding box center [391, 209] width 250 height 18
click at [323, 226] on div "[DEMOGRAPHIC_DATA]" at bounding box center [393, 230] width 264 height 19
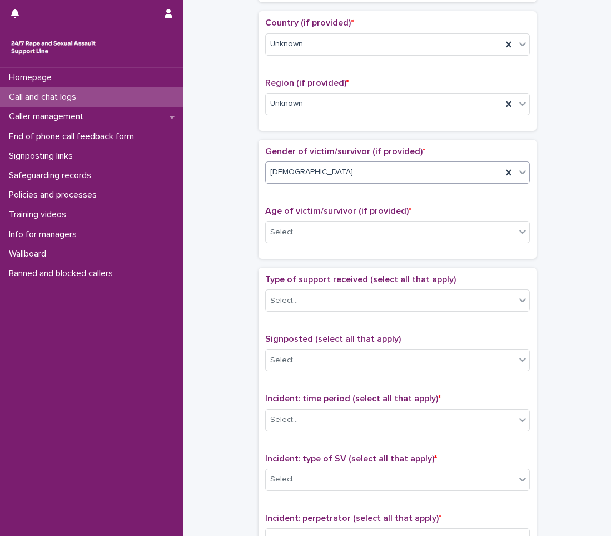
scroll to position [389, 0]
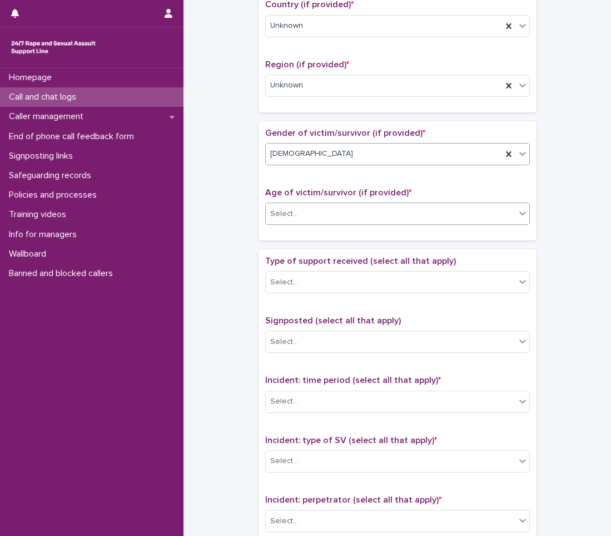
click at [325, 215] on div "Select..." at bounding box center [391, 214] width 250 height 18
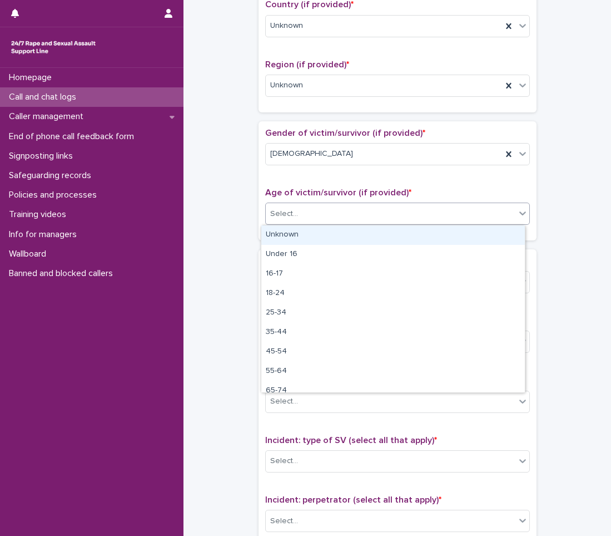
click at [322, 233] on div "Unknown" at bounding box center [393, 234] width 264 height 19
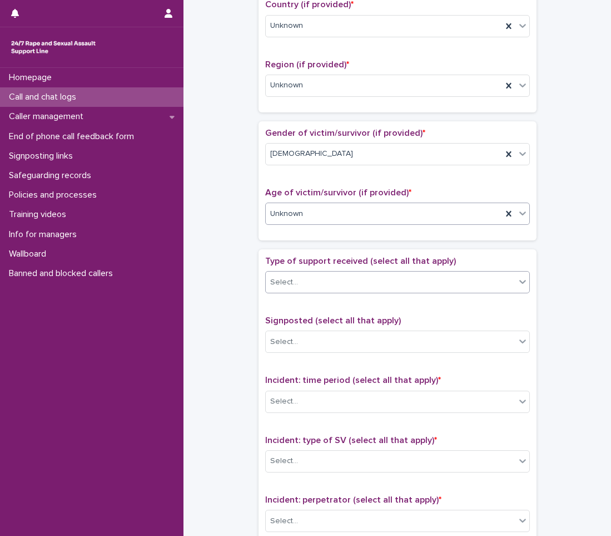
click at [314, 276] on div "Select..." at bounding box center [391, 282] width 250 height 18
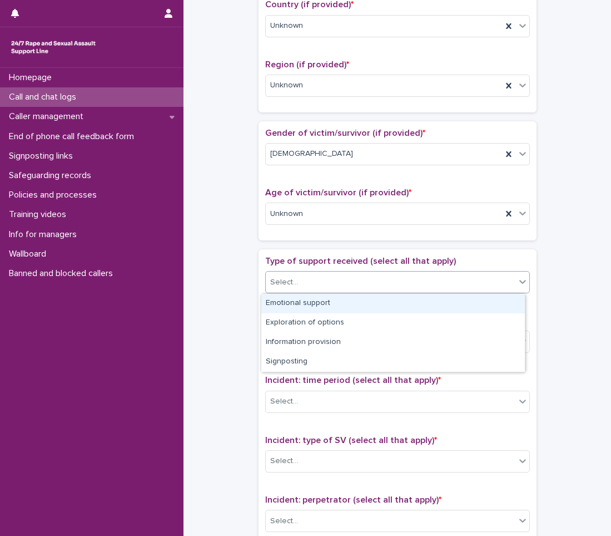
click at [314, 298] on div "Emotional support" at bounding box center [393, 303] width 264 height 19
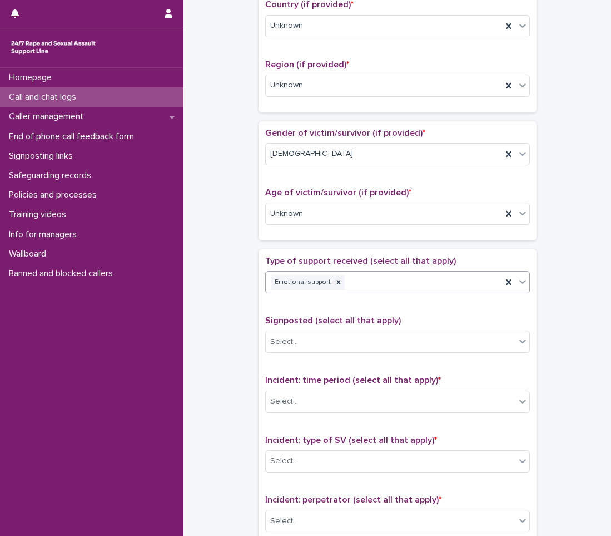
click at [371, 279] on div "Emotional support" at bounding box center [384, 282] width 236 height 19
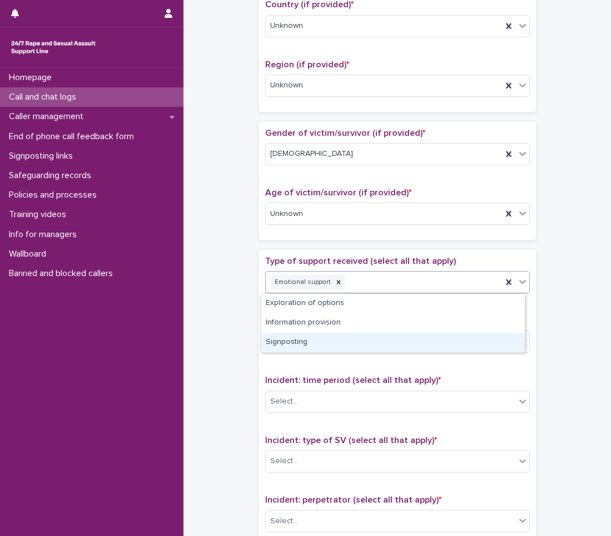
click at [319, 339] on div "Signposting" at bounding box center [393, 342] width 264 height 19
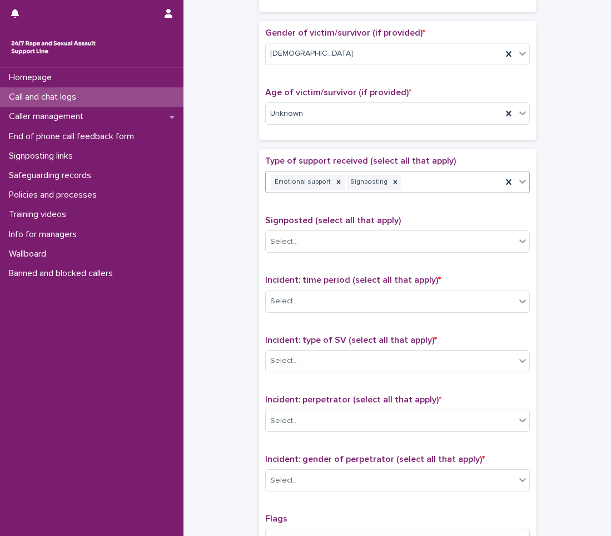
scroll to position [501, 0]
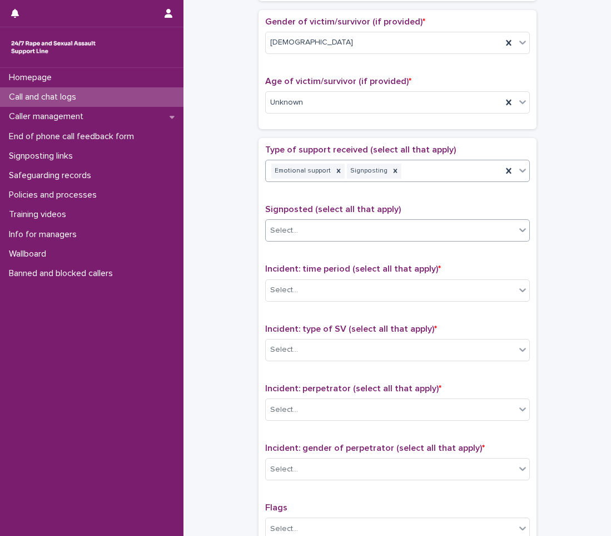
click at [300, 234] on div "Select..." at bounding box center [391, 230] width 250 height 18
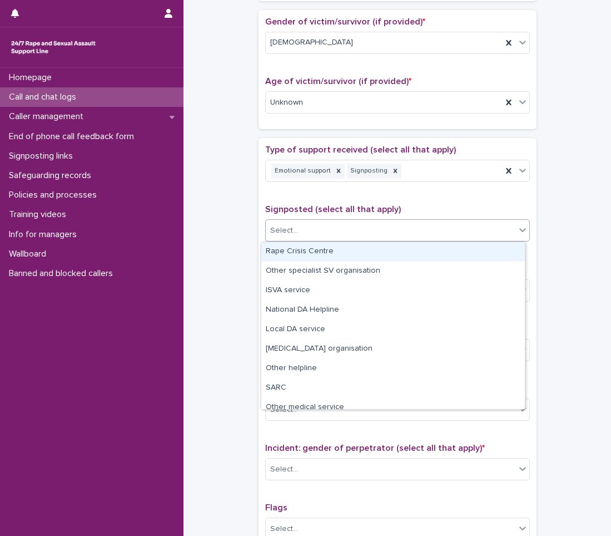
click at [309, 250] on div "Rape Crisis Centre" at bounding box center [393, 251] width 264 height 19
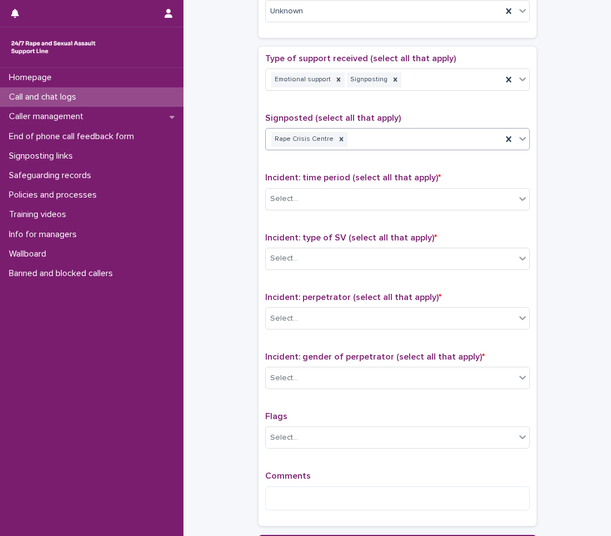
scroll to position [612, 0]
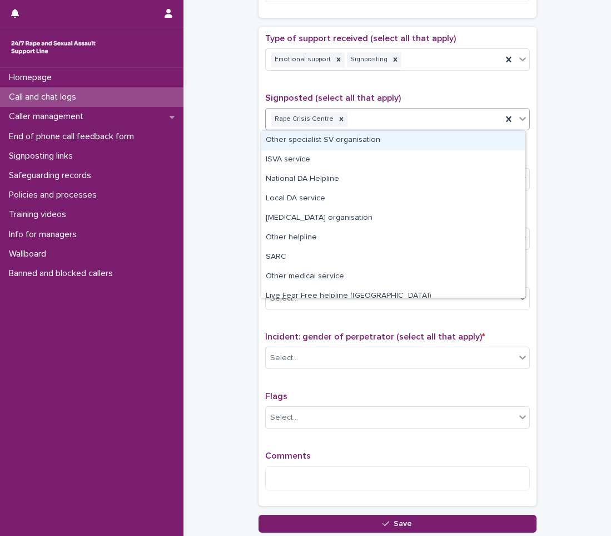
click at [347, 112] on div "Rape Crisis Centre" at bounding box center [384, 119] width 236 height 19
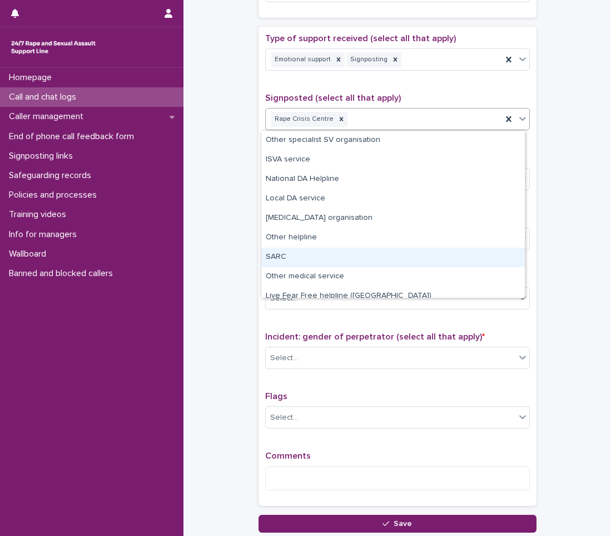
click at [294, 259] on div "SARC" at bounding box center [393, 257] width 264 height 19
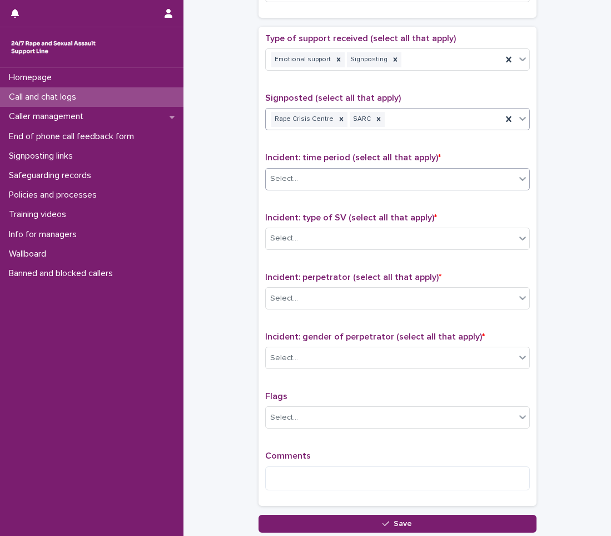
click at [315, 177] on div "Select..." at bounding box center [391, 179] width 250 height 18
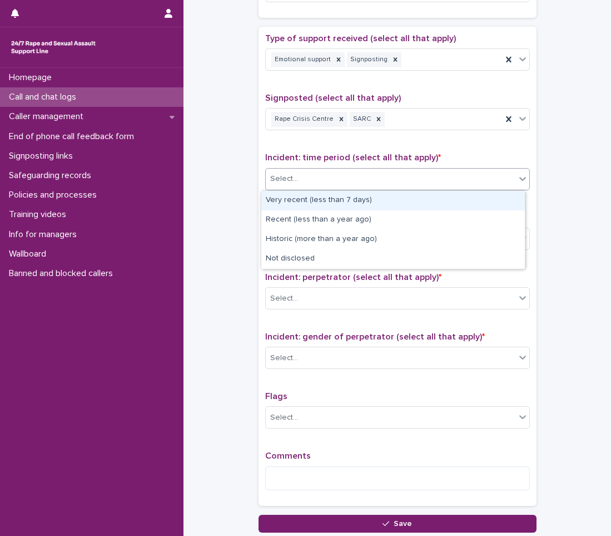
click at [312, 202] on div "Very recent (less than 7 days)" at bounding box center [393, 200] width 264 height 19
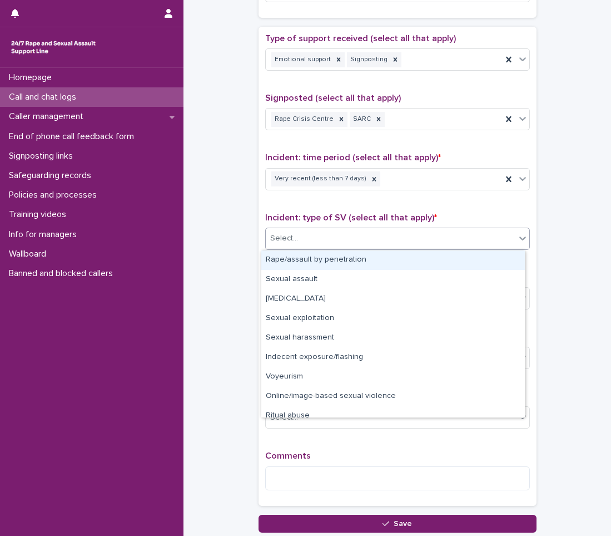
click at [299, 244] on div "Select..." at bounding box center [391, 238] width 250 height 18
click at [300, 260] on div "Rape/assault by penetration" at bounding box center [393, 259] width 264 height 19
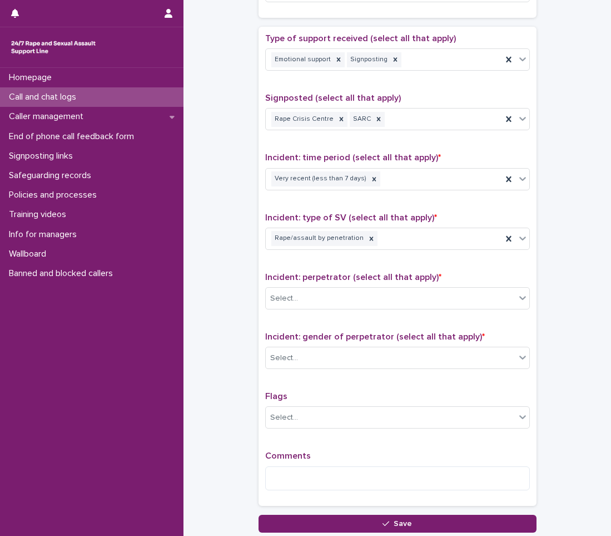
click at [293, 313] on div "Incident: perpetrator (select all that apply) * Select..." at bounding box center [397, 295] width 265 height 46
click at [299, 292] on div at bounding box center [299, 299] width 1 height 14
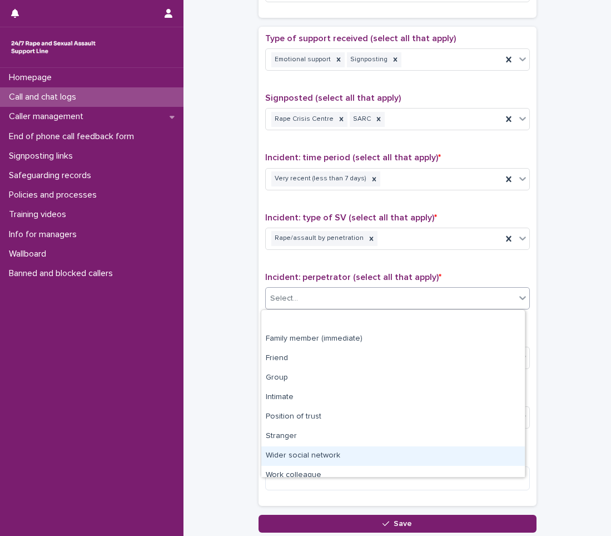
scroll to position [47, 0]
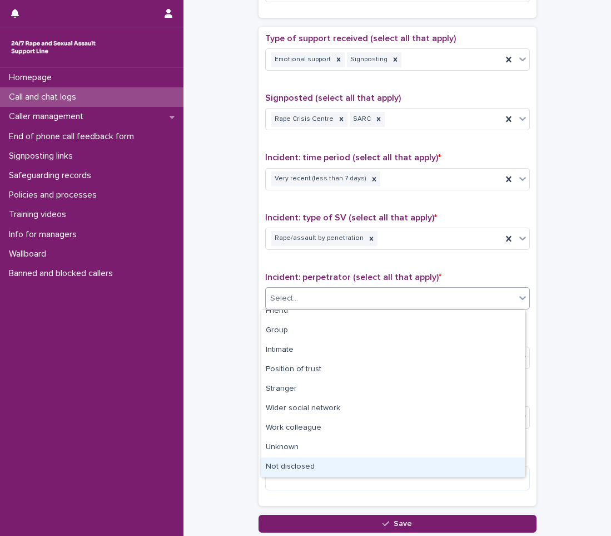
click at [298, 471] on div "Not disclosed" at bounding box center [393, 466] width 264 height 19
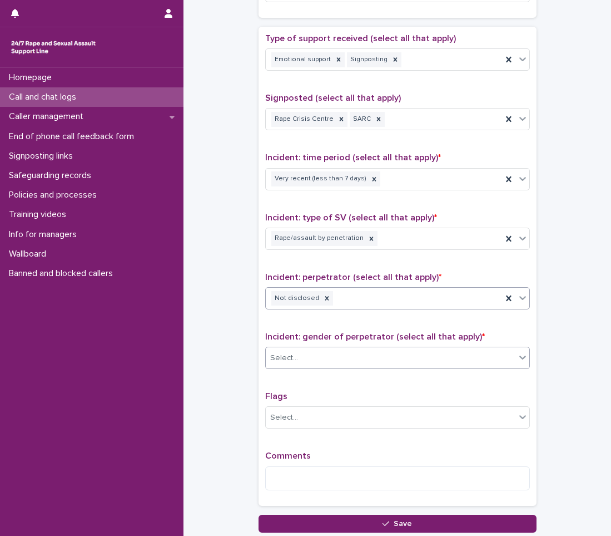
click at [286, 359] on div "Select..." at bounding box center [284, 358] width 28 height 12
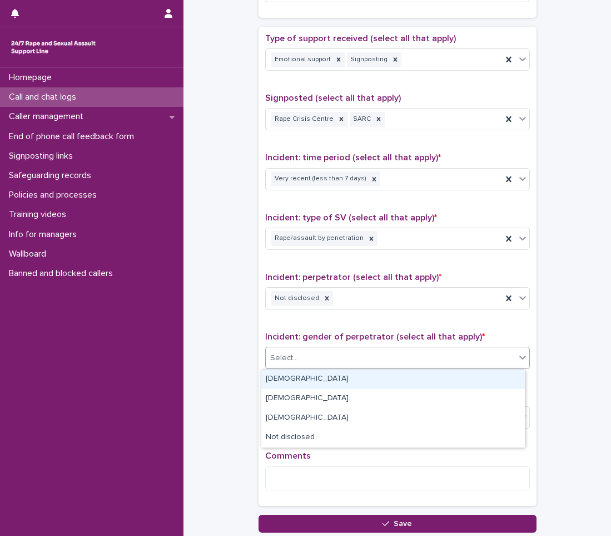
click at [279, 383] on div "[DEMOGRAPHIC_DATA]" at bounding box center [393, 378] width 264 height 19
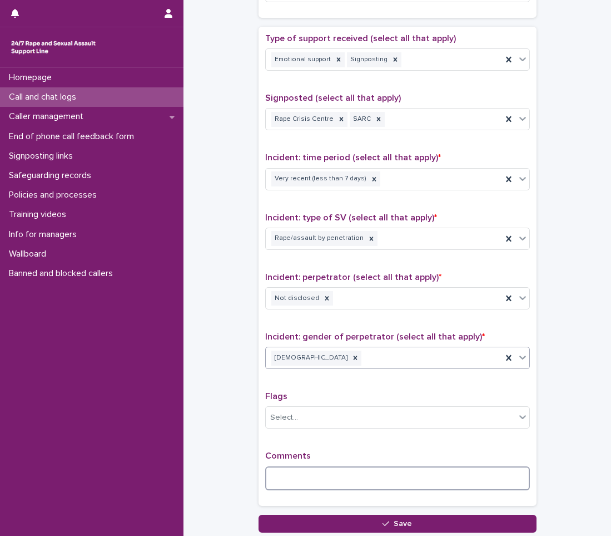
click at [272, 470] on textarea at bounding box center [397, 478] width 265 height 24
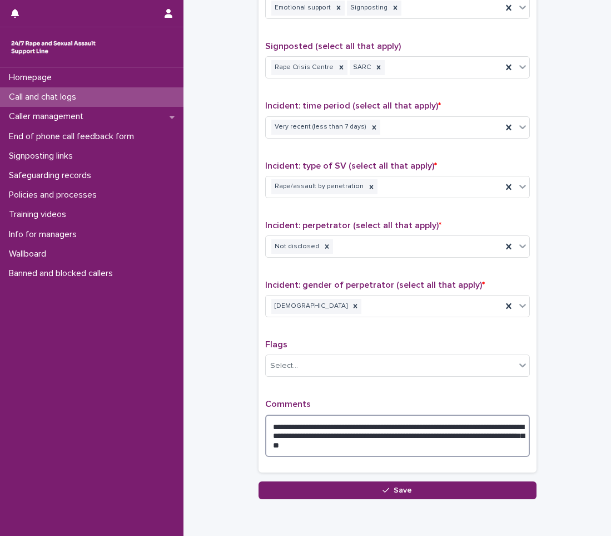
scroll to position [714, 0]
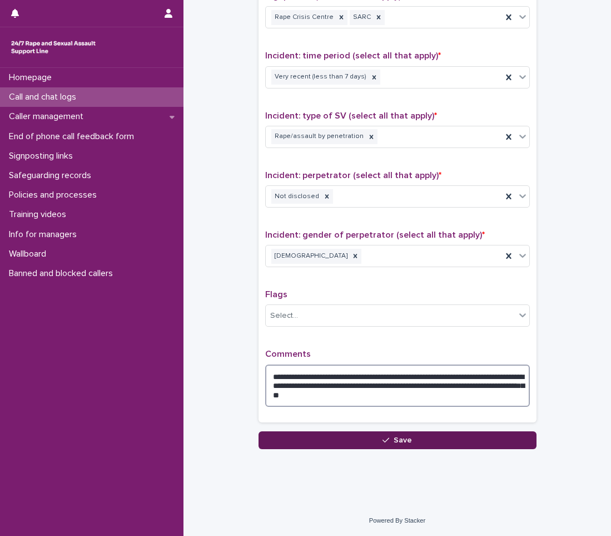
type textarea "**********"
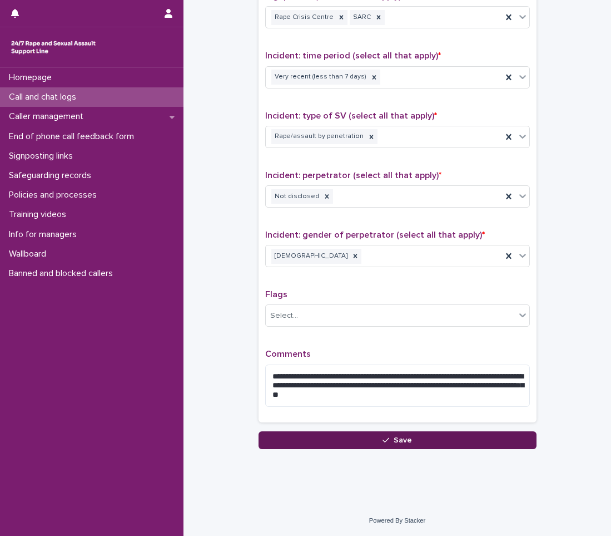
click at [420, 435] on button "Save" at bounding box center [398, 440] width 278 height 18
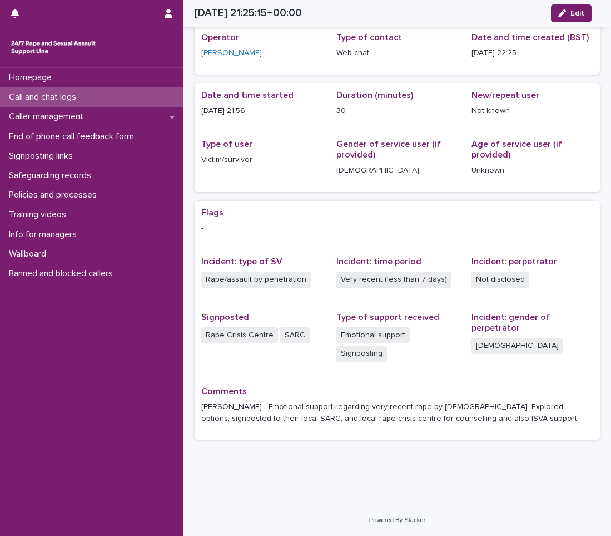
scroll to position [41, 0]
click at [90, 98] on div "Call and chat logs" at bounding box center [92, 96] width 184 height 19
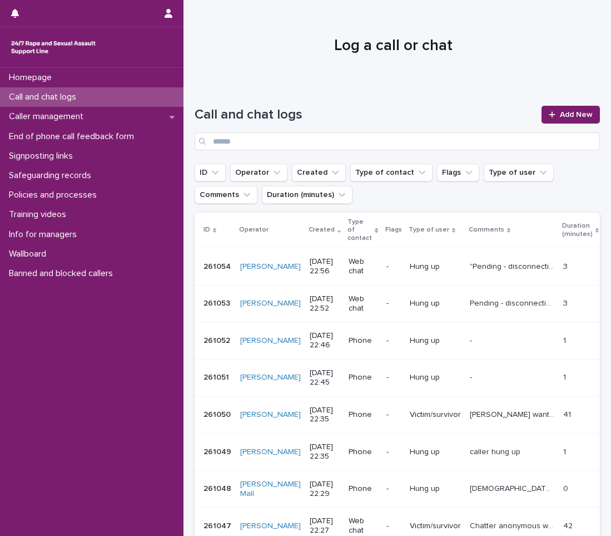
click at [562, 126] on div "Call and chat logs Add New" at bounding box center [398, 128] width 406 height 45
click at [562, 113] on span "Add New" at bounding box center [576, 115] width 33 height 8
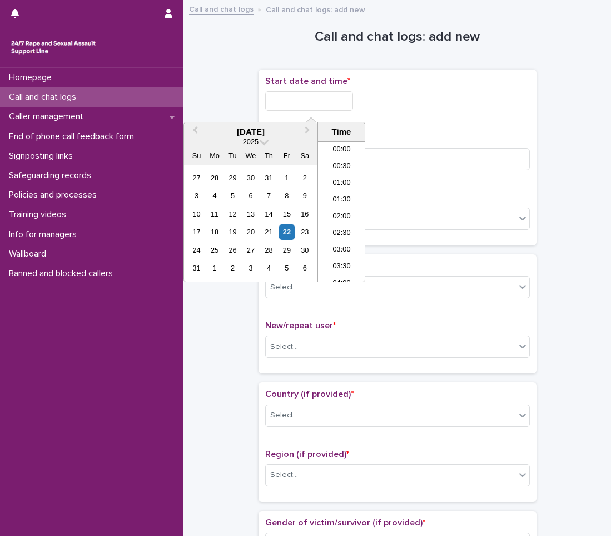
click at [338, 97] on input "text" at bounding box center [309, 100] width 88 height 19
click at [340, 223] on li "22:00" at bounding box center [341, 223] width 47 height 17
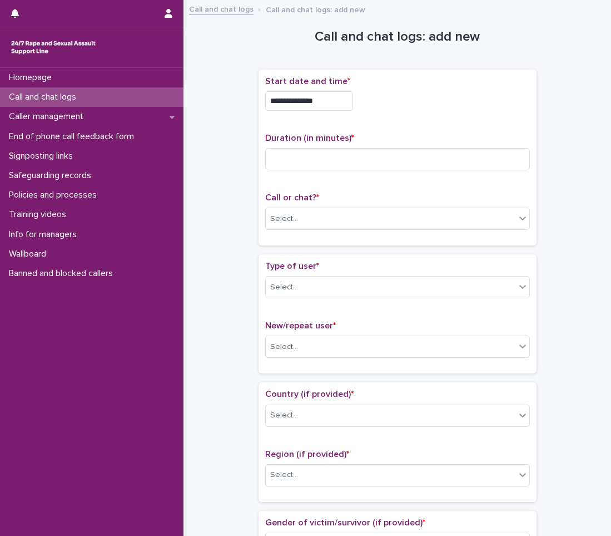
click at [340, 98] on input "**********" at bounding box center [309, 100] width 88 height 19
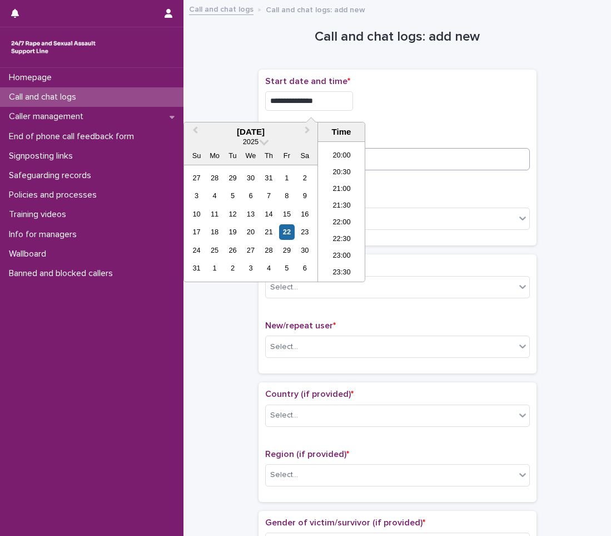
type input "**********"
click at [416, 160] on input at bounding box center [397, 159] width 265 height 22
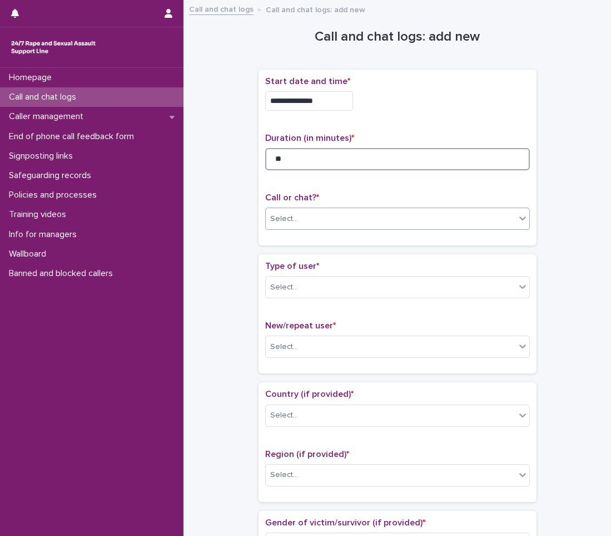
type input "**"
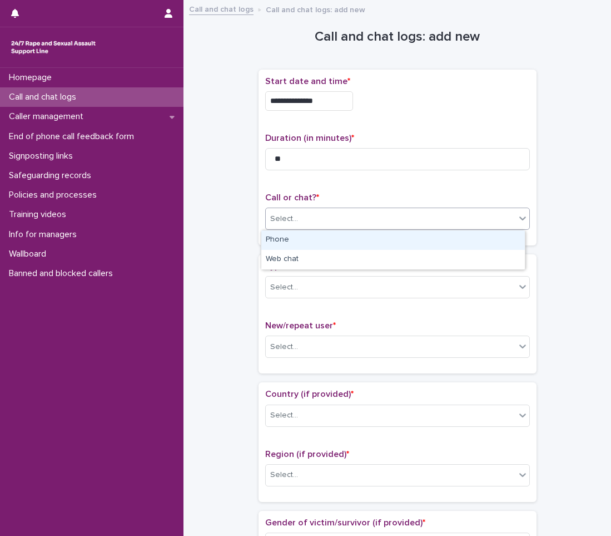
click at [317, 216] on div "Select..." at bounding box center [391, 219] width 250 height 18
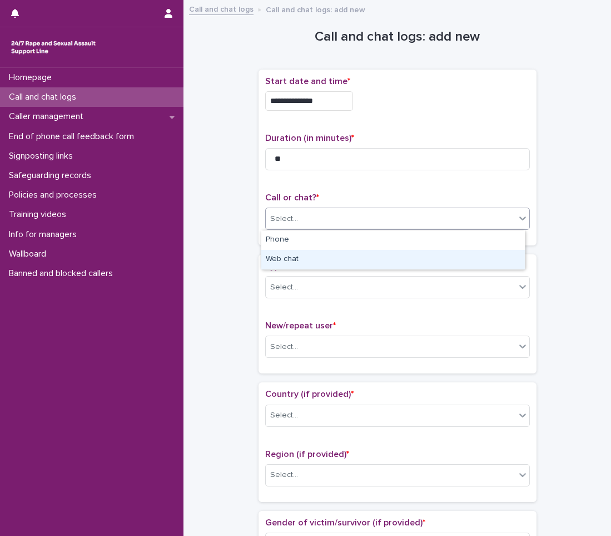
click at [304, 263] on div "Web chat" at bounding box center [393, 259] width 264 height 19
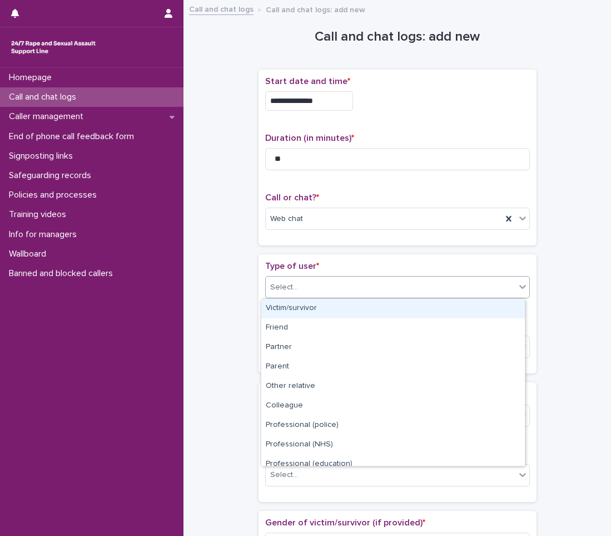
click at [299, 290] on input "text" at bounding box center [299, 287] width 1 height 9
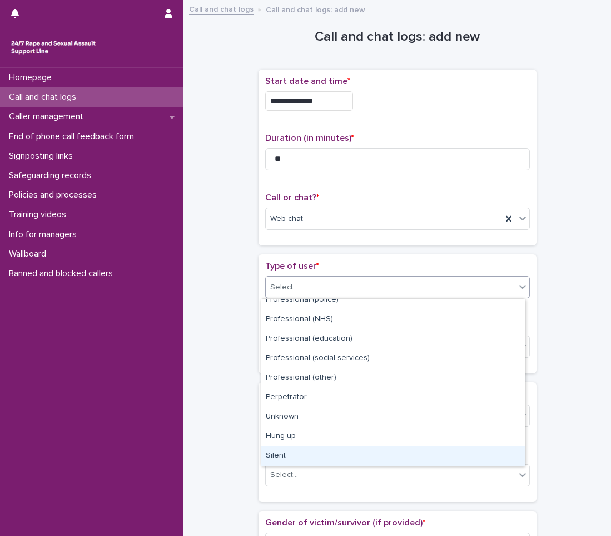
click at [290, 453] on div "Silent" at bounding box center [393, 455] width 264 height 19
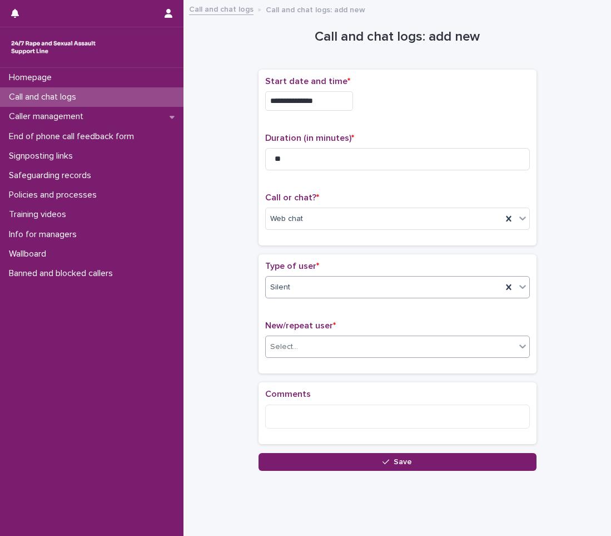
click at [303, 341] on div "Select..." at bounding box center [391, 347] width 250 height 18
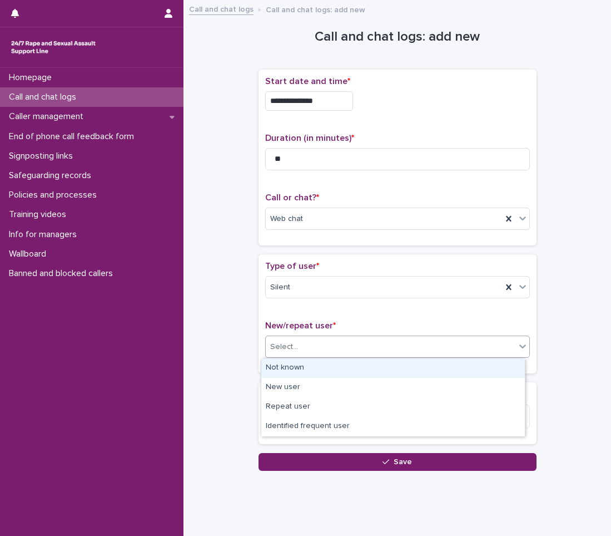
click at [298, 365] on div "Not known" at bounding box center [393, 367] width 264 height 19
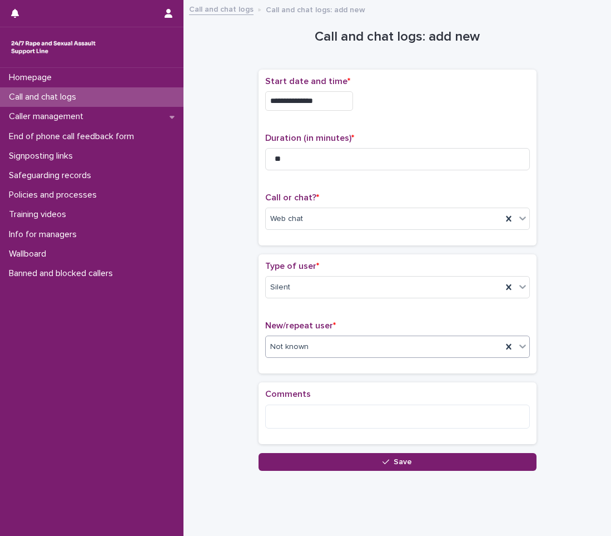
click at [302, 467] on button "Save" at bounding box center [398, 462] width 278 height 18
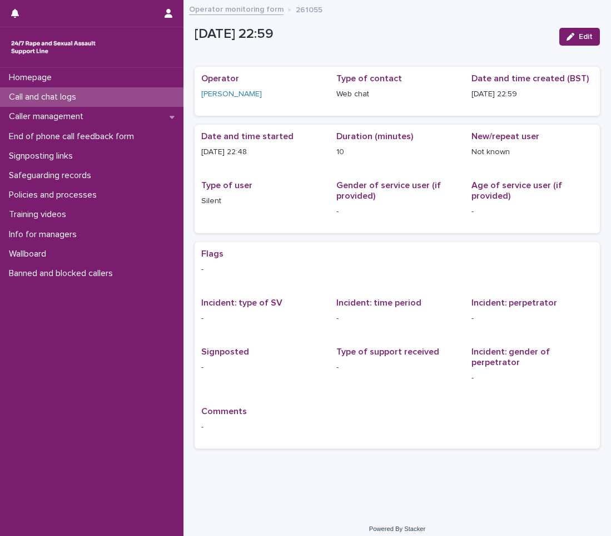
click at [19, 99] on p "Call and chat logs" at bounding box center [44, 97] width 81 height 11
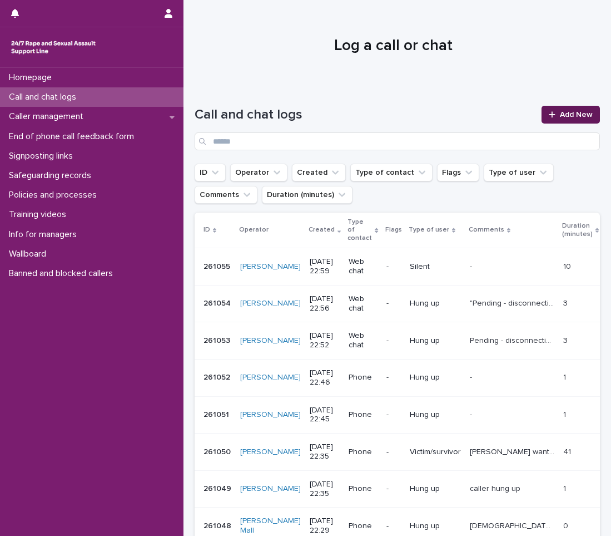
click at [551, 118] on link "Add New" at bounding box center [571, 115] width 58 height 18
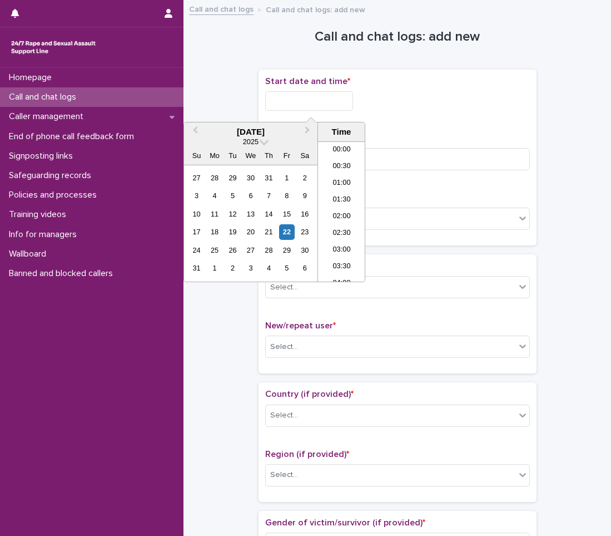
click at [350, 106] on input "text" at bounding box center [309, 100] width 88 height 19
click at [339, 257] on li "23:00" at bounding box center [341, 256] width 47 height 17
type input "**********"
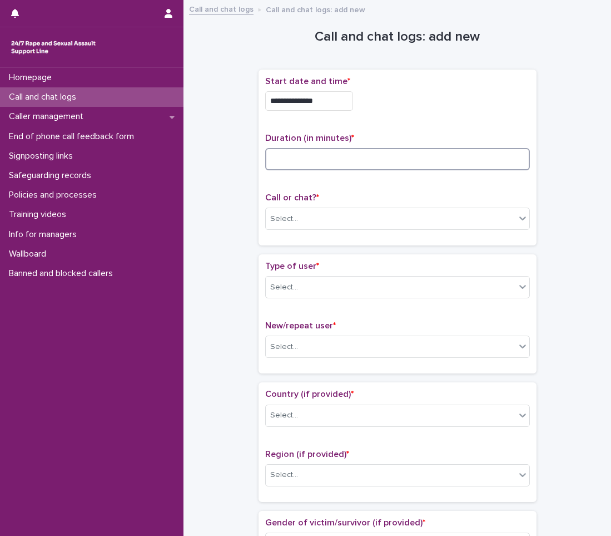
click at [353, 159] on input at bounding box center [397, 159] width 265 height 22
type input "*"
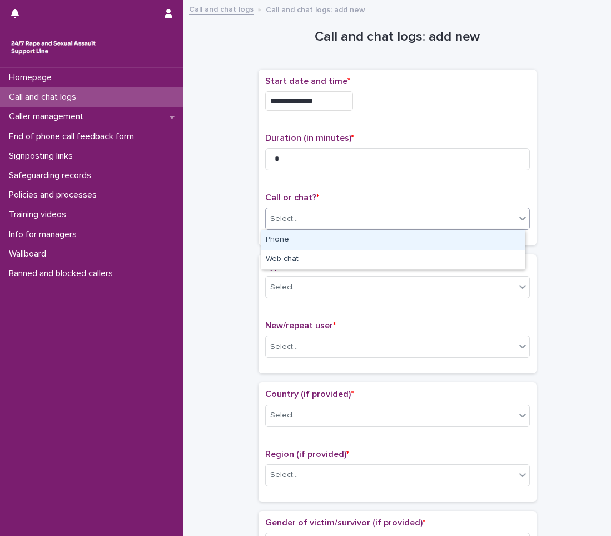
click at [323, 220] on div "Select..." at bounding box center [391, 219] width 250 height 18
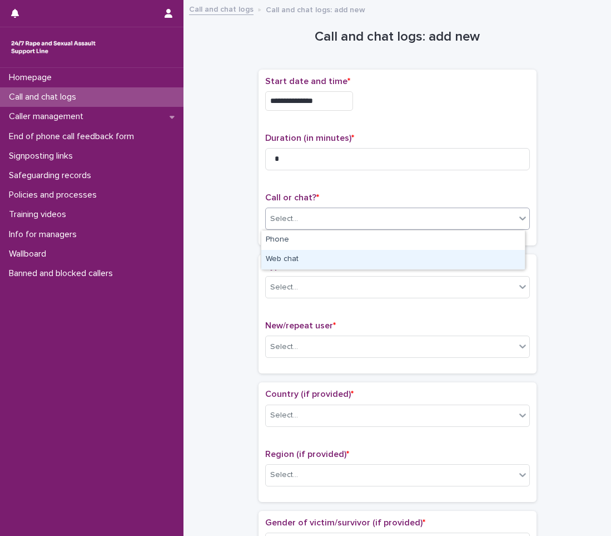
click at [312, 251] on div "Web chat" at bounding box center [393, 259] width 264 height 19
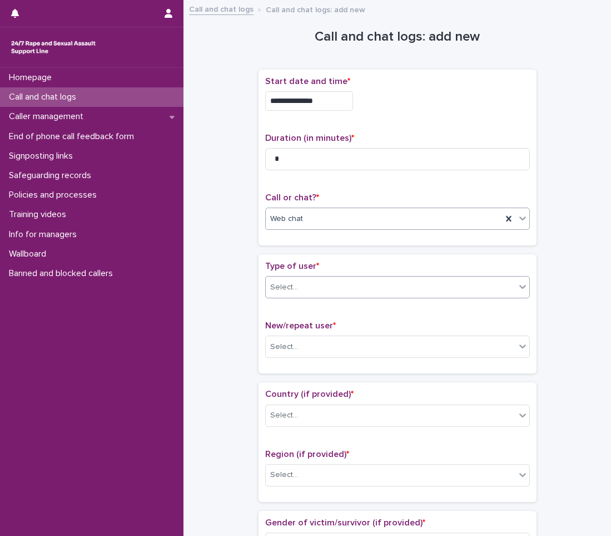
click at [310, 290] on div "Select..." at bounding box center [391, 287] width 250 height 18
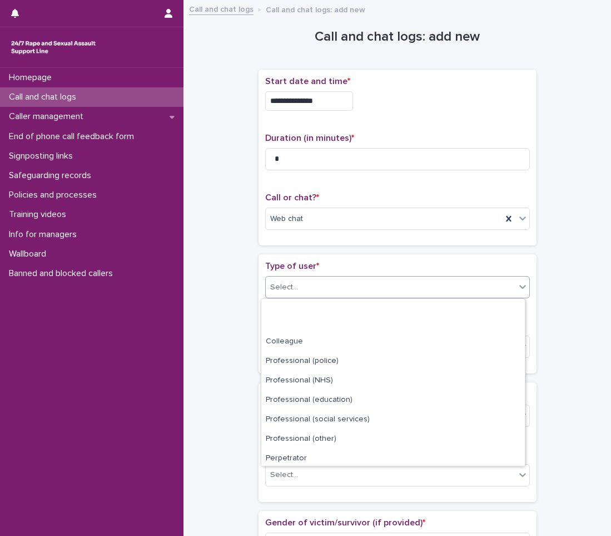
scroll to position [125, 0]
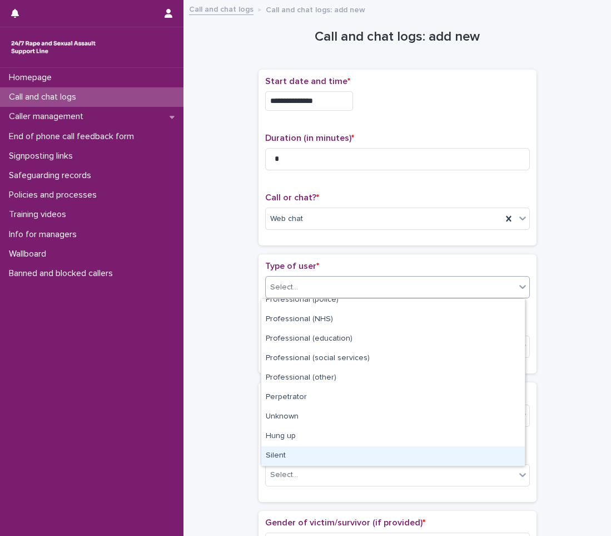
click at [302, 455] on div "Silent" at bounding box center [393, 455] width 264 height 19
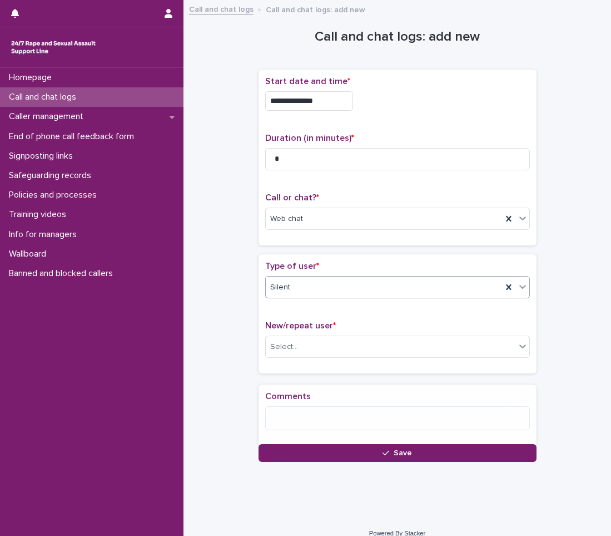
click at [312, 363] on div "New/repeat user * Select..." at bounding box center [397, 343] width 265 height 46
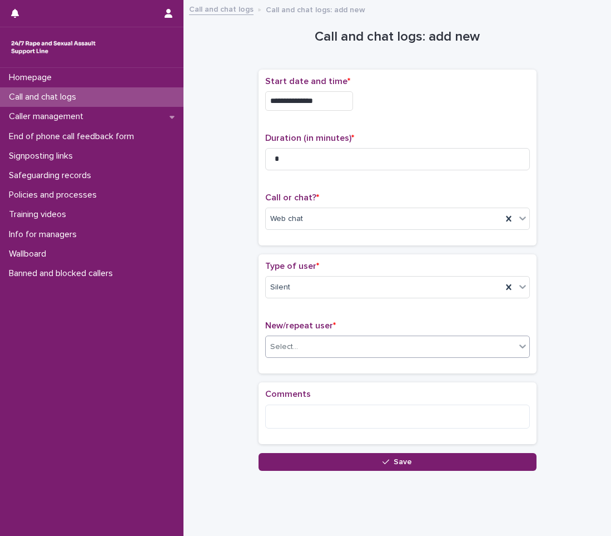
click at [314, 356] on div "Select..." at bounding box center [397, 346] width 265 height 22
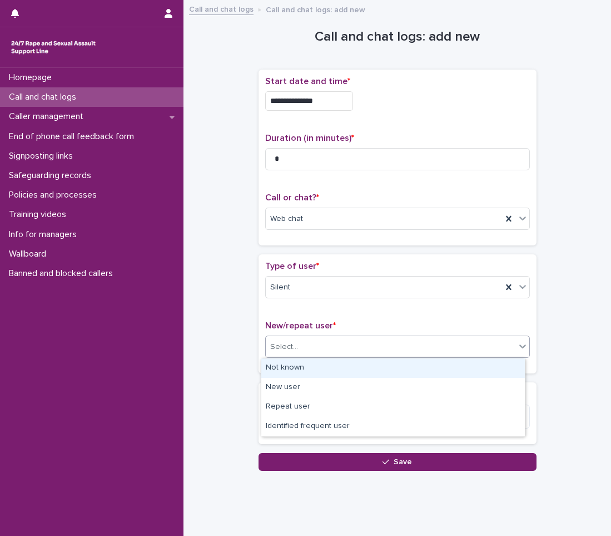
click at [308, 365] on div "Not known" at bounding box center [393, 367] width 264 height 19
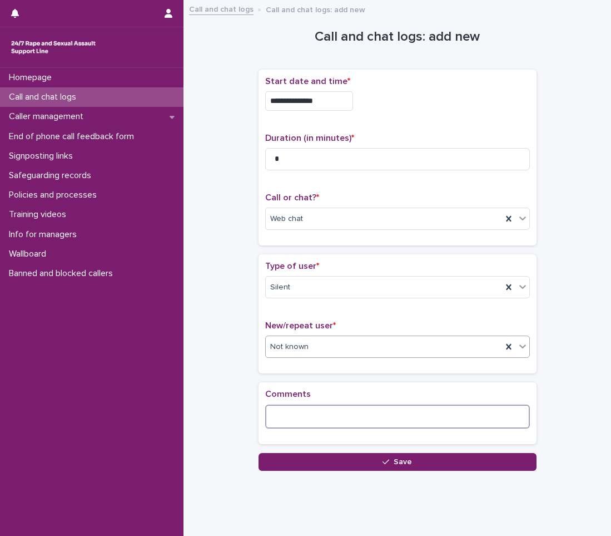
click at [300, 419] on textarea at bounding box center [397, 416] width 265 height 24
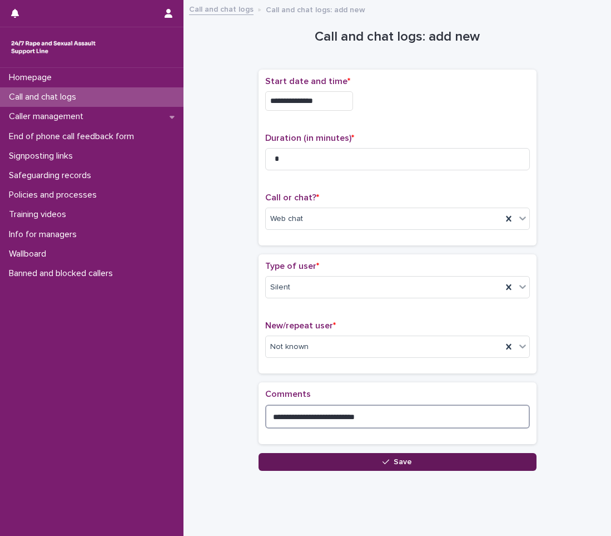
type textarea "**********"
click at [324, 456] on button "Save" at bounding box center [398, 462] width 278 height 18
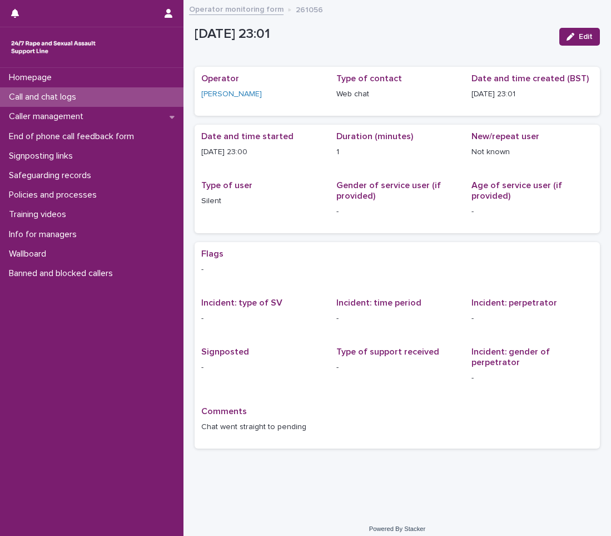
click at [67, 103] on div "Call and chat logs" at bounding box center [92, 96] width 184 height 19
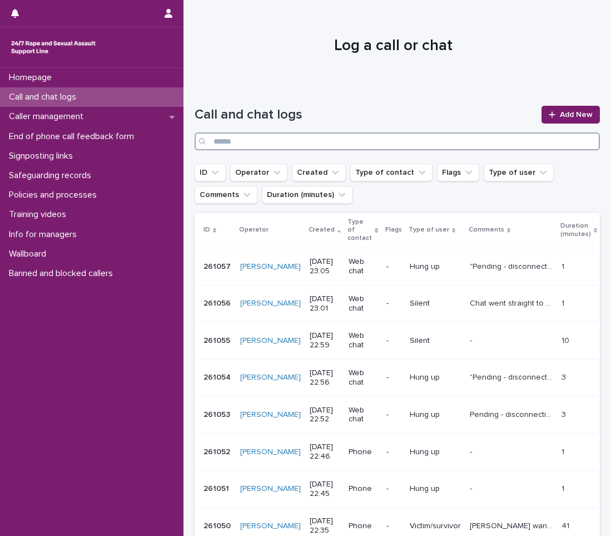
click at [404, 142] on input "Search" at bounding box center [398, 141] width 406 height 18
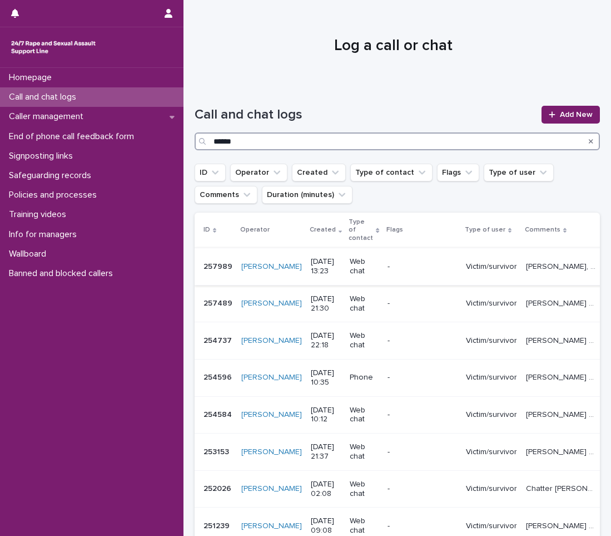
type input "******"
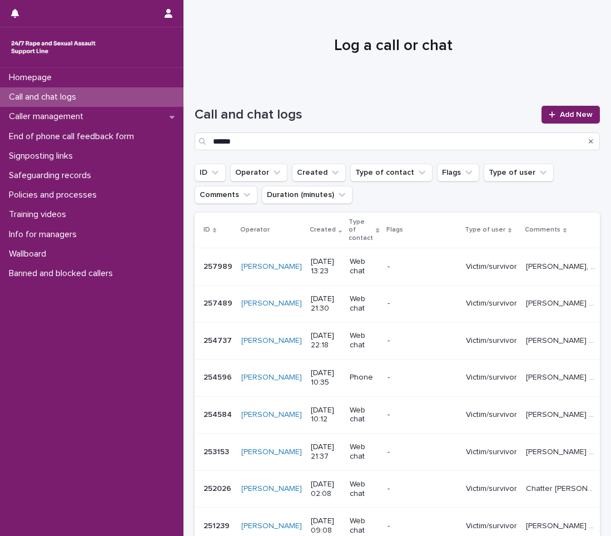
click at [486, 272] on p "Victim/survivor" at bounding box center [491, 266] width 51 height 9
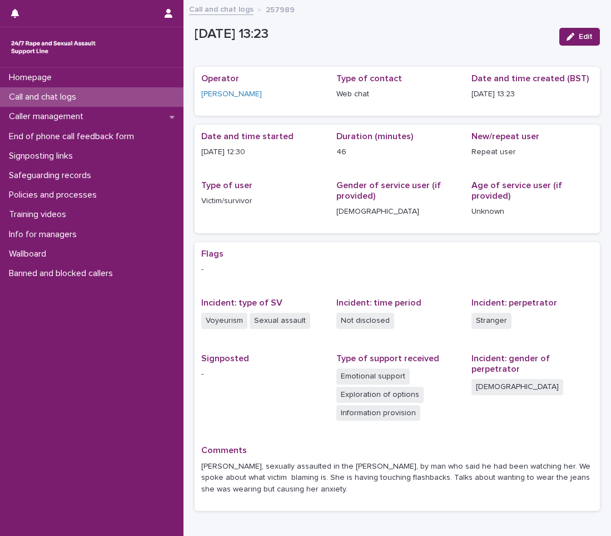
click at [36, 99] on p "Call and chat logs" at bounding box center [44, 97] width 81 height 11
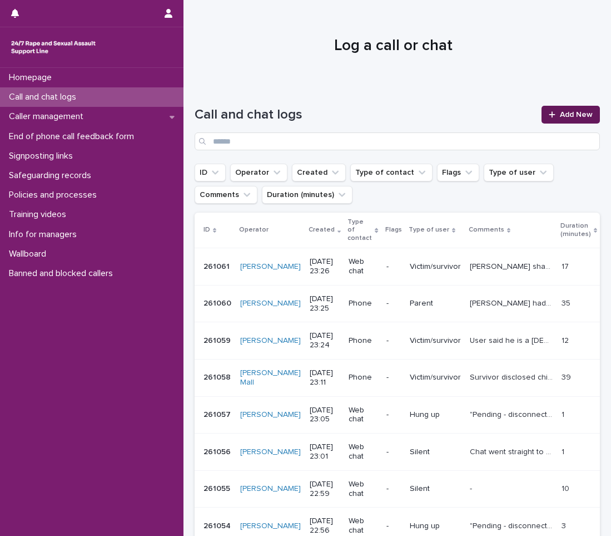
click at [574, 112] on span "Add New" at bounding box center [576, 115] width 33 height 8
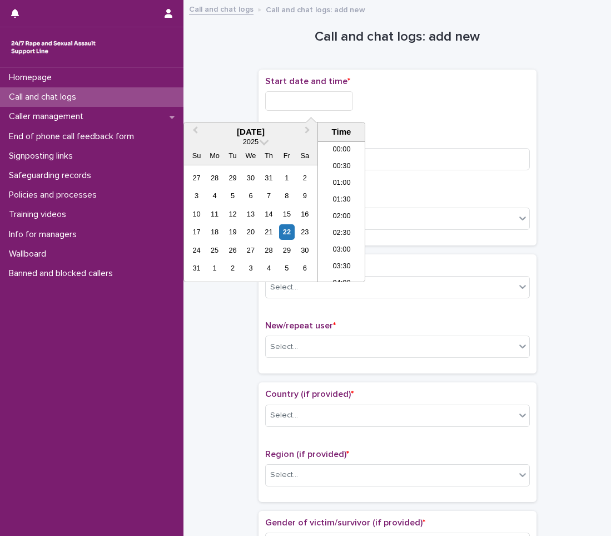
click at [316, 101] on input "text" at bounding box center [309, 100] width 88 height 19
drag, startPoint x: 334, startPoint y: 258, endPoint x: 349, endPoint y: 175, distance: 84.2
click at [335, 256] on li "23:00" at bounding box center [341, 256] width 47 height 17
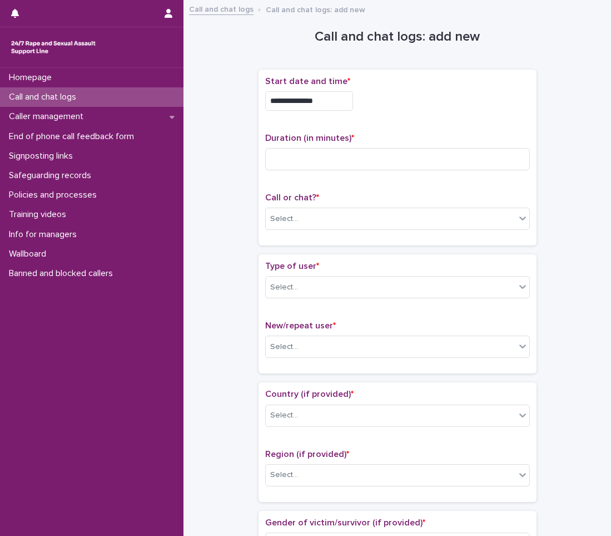
click at [352, 102] on input "**********" at bounding box center [309, 100] width 88 height 19
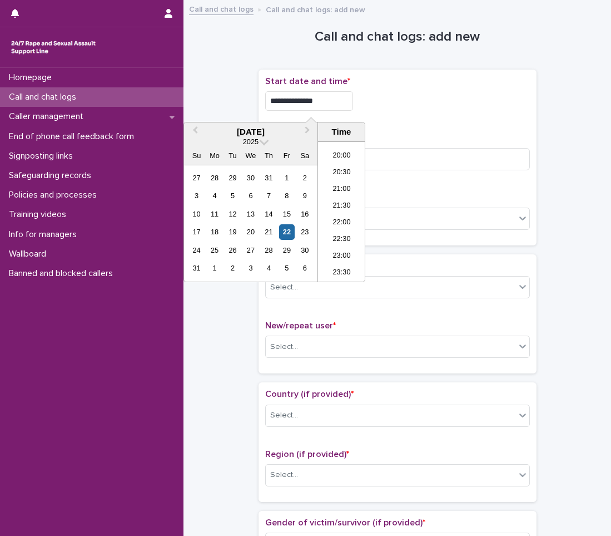
type input "**********"
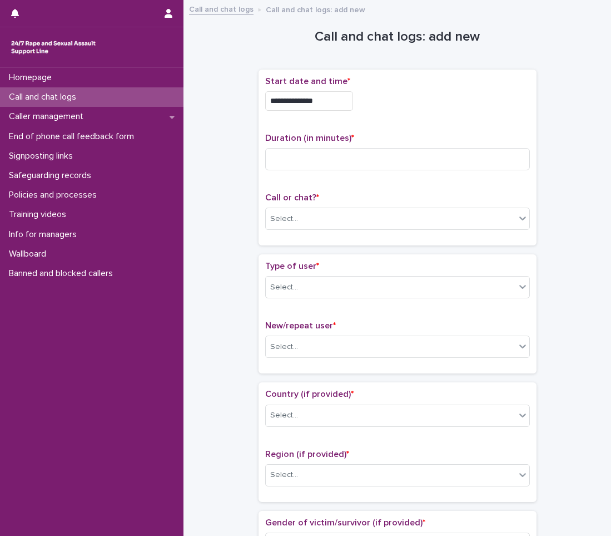
click at [438, 193] on p "Call or chat? *" at bounding box center [397, 198] width 265 height 11
click at [275, 224] on div "Select..." at bounding box center [284, 219] width 28 height 12
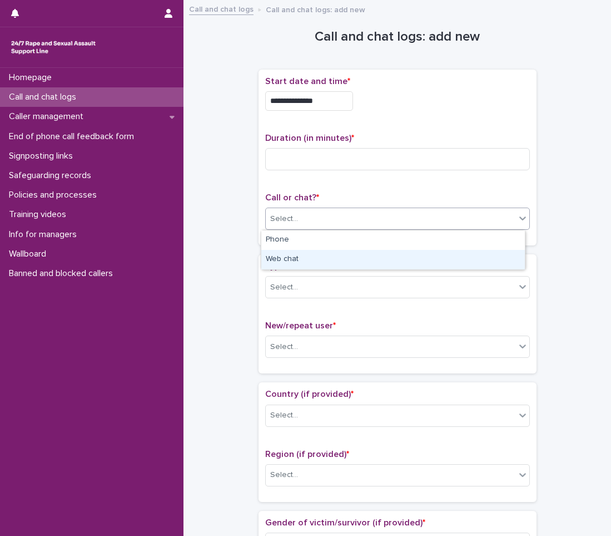
click at [293, 262] on div "Web chat" at bounding box center [393, 259] width 264 height 19
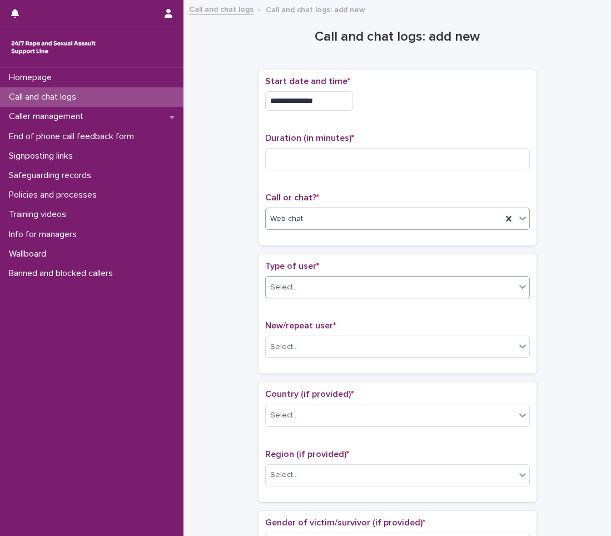
click at [293, 293] on div "Select..." at bounding box center [391, 287] width 250 height 18
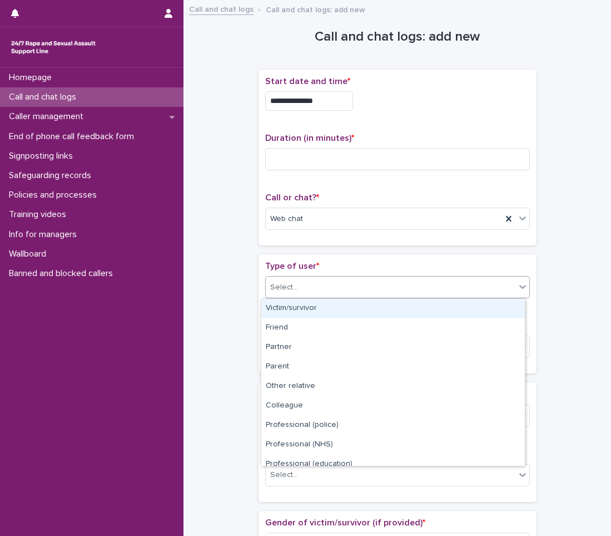
click at [298, 305] on div "Victim/survivor" at bounding box center [393, 308] width 264 height 19
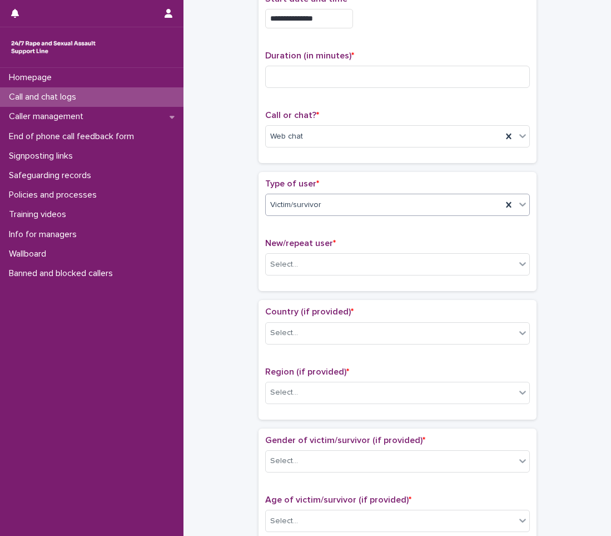
scroll to position [111, 0]
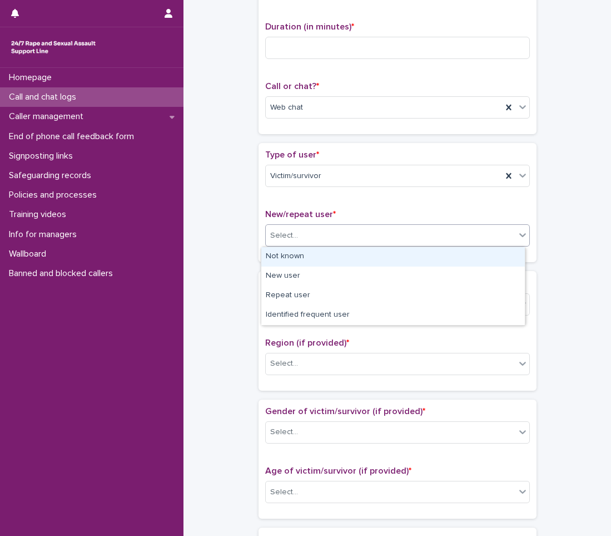
click at [316, 234] on div "Select..." at bounding box center [391, 235] width 250 height 18
click at [295, 253] on div "Not known" at bounding box center [393, 256] width 264 height 19
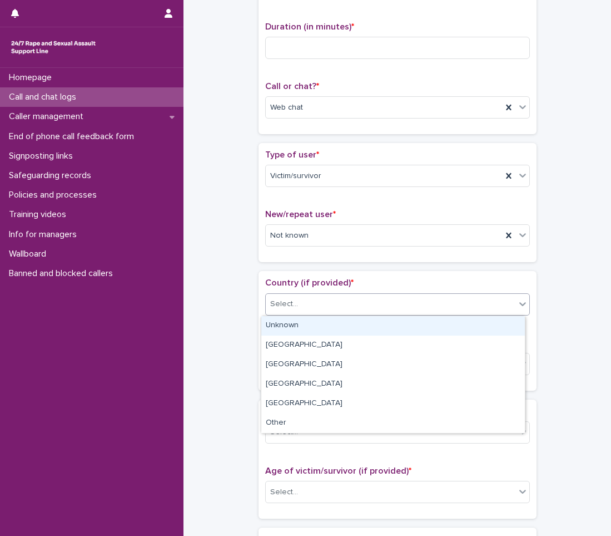
click at [292, 304] on div "Select..." at bounding box center [284, 304] width 28 height 12
click at [292, 322] on div "Unknown" at bounding box center [393, 325] width 264 height 19
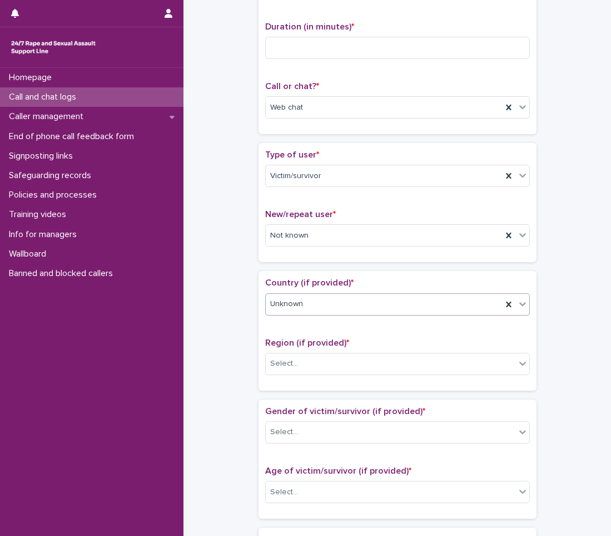
scroll to position [223, 0]
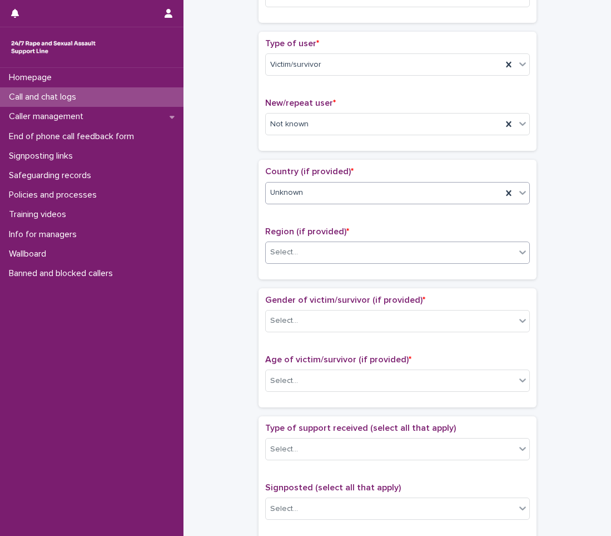
click at [300, 242] on div "Select..." at bounding box center [397, 252] width 265 height 22
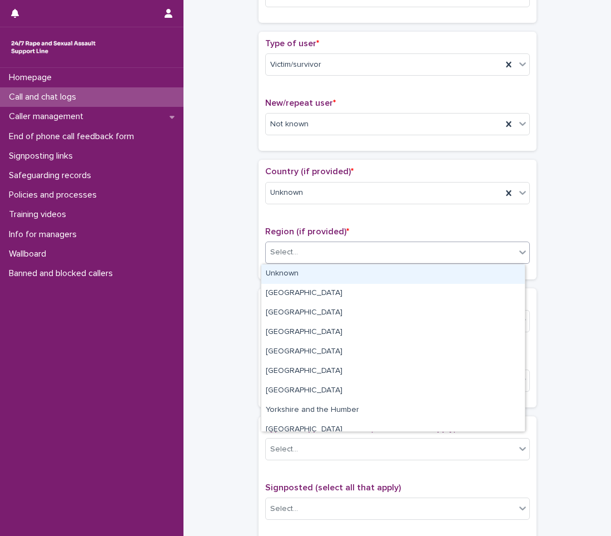
click at [294, 270] on div "Unknown" at bounding box center [393, 273] width 264 height 19
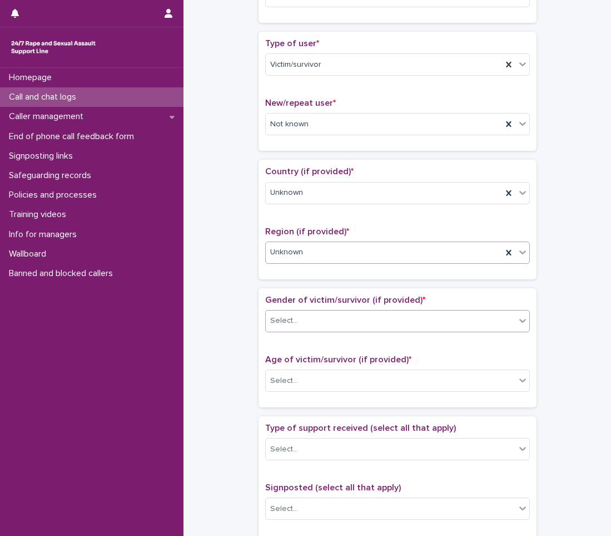
click at [299, 317] on input "text" at bounding box center [299, 320] width 1 height 9
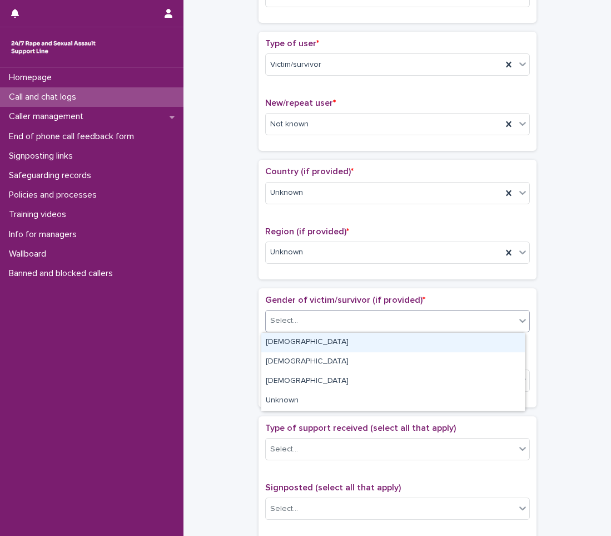
click at [303, 345] on div "[DEMOGRAPHIC_DATA]" at bounding box center [393, 342] width 264 height 19
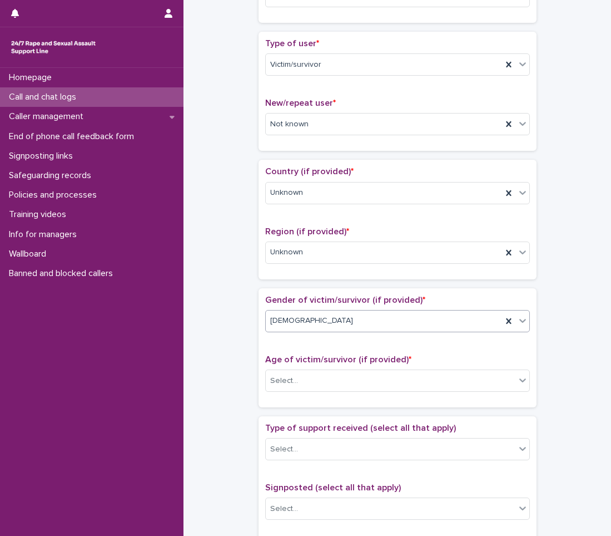
scroll to position [334, 0]
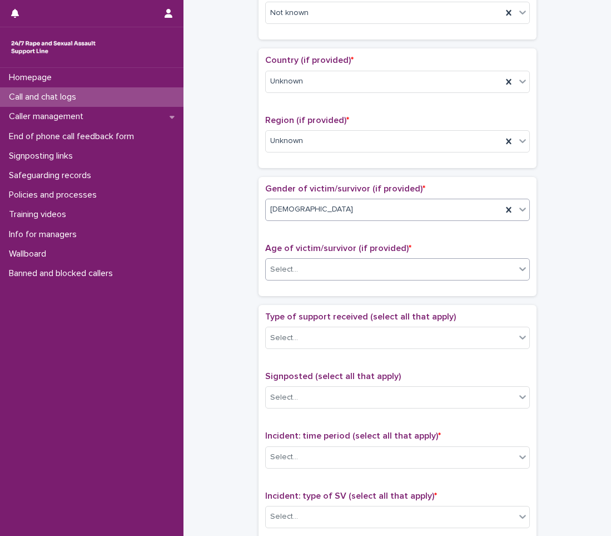
click at [302, 268] on div "Select..." at bounding box center [391, 269] width 250 height 18
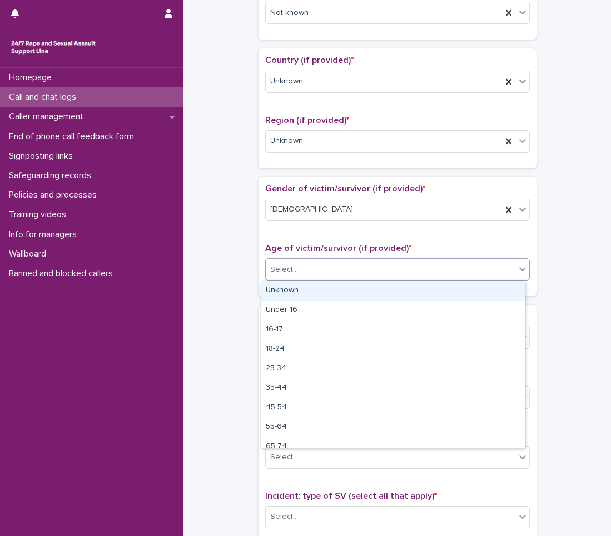
click at [294, 298] on div "Unknown" at bounding box center [393, 290] width 264 height 19
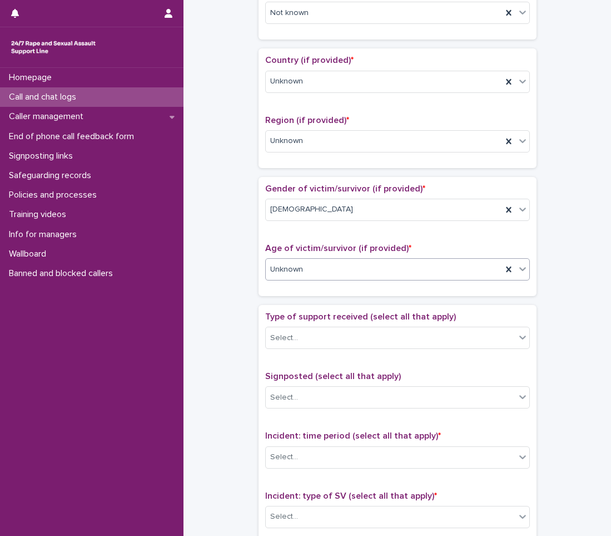
scroll to position [389, 0]
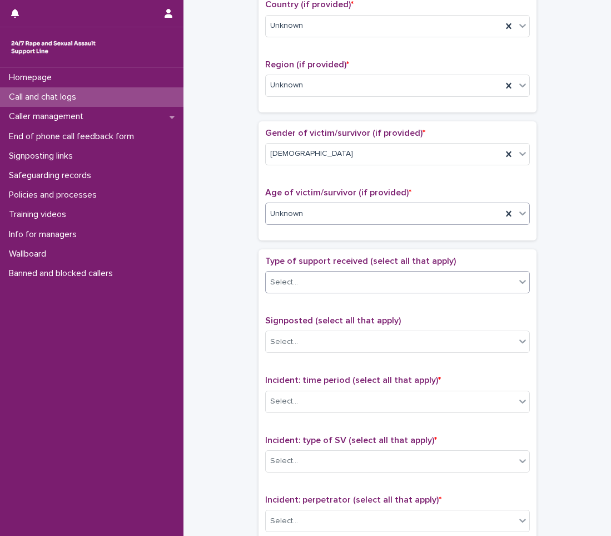
click at [299, 285] on input "text" at bounding box center [299, 282] width 1 height 9
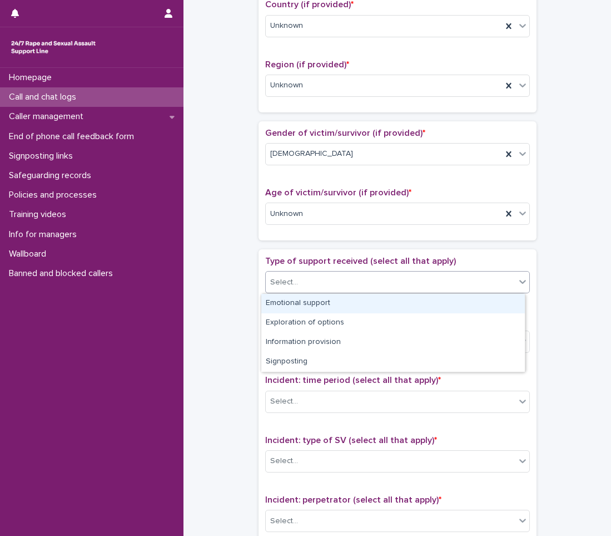
click at [294, 298] on div "Emotional support" at bounding box center [393, 303] width 264 height 19
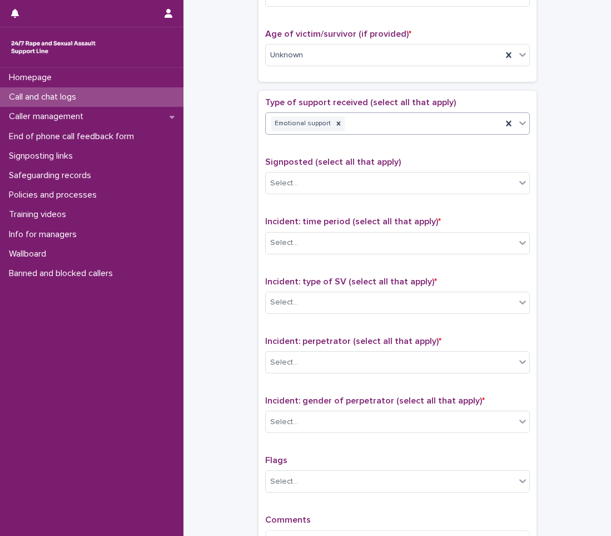
scroll to position [556, 0]
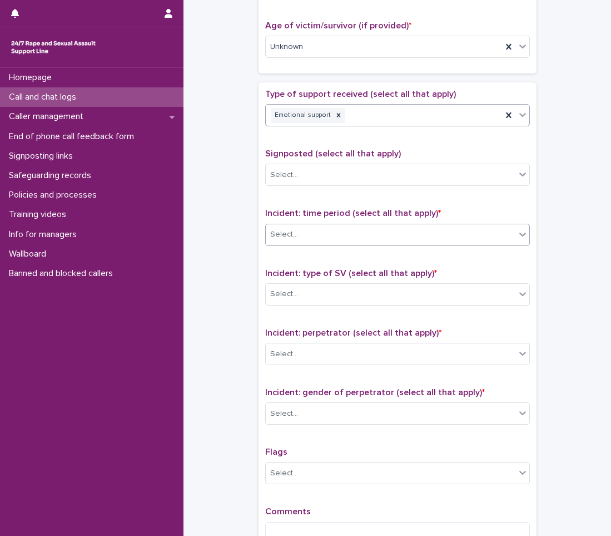
click at [313, 242] on div "Select..." at bounding box center [391, 234] width 250 height 18
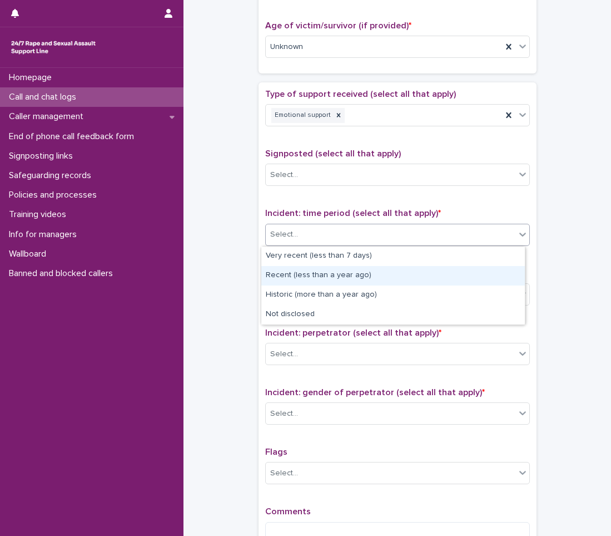
click at [310, 272] on div "Recent (less than a year ago)" at bounding box center [393, 275] width 264 height 19
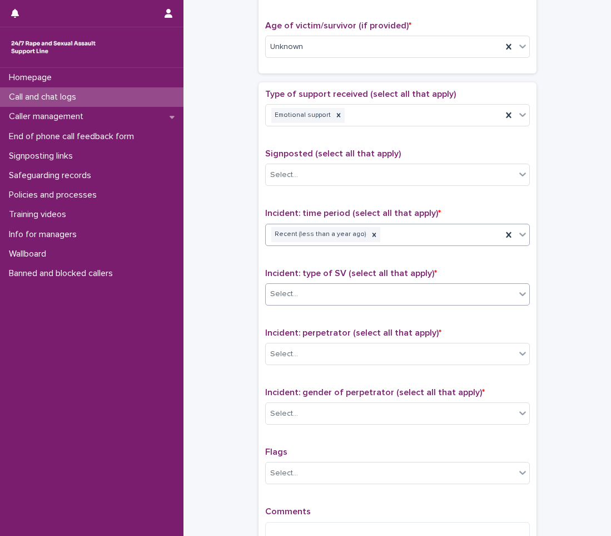
click at [303, 293] on div "Select..." at bounding box center [391, 294] width 250 height 18
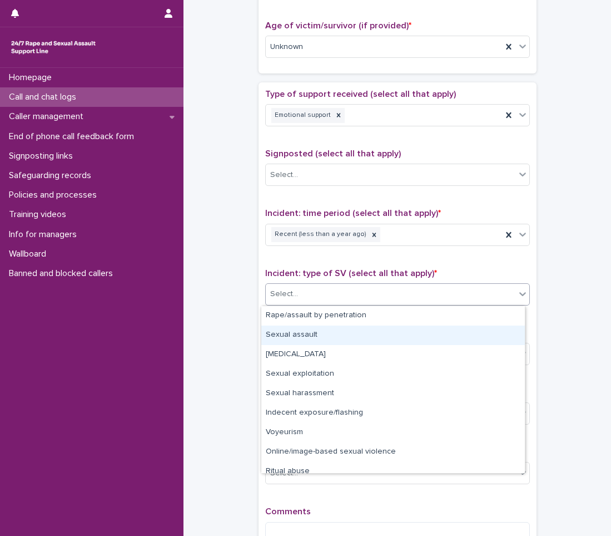
click at [300, 340] on div "Sexual assault" at bounding box center [393, 334] width 264 height 19
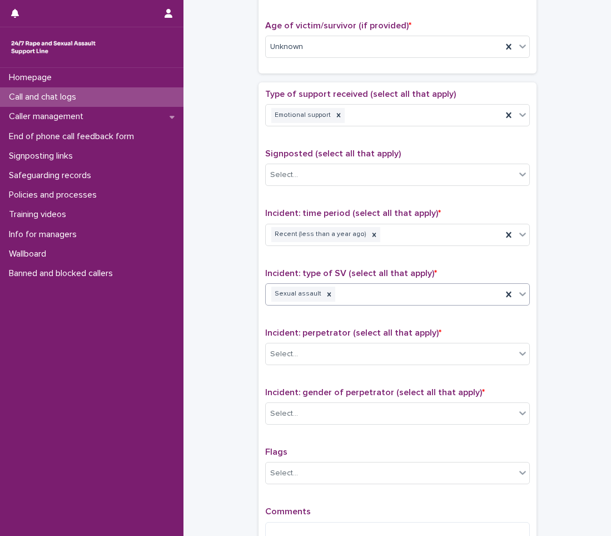
scroll to position [668, 0]
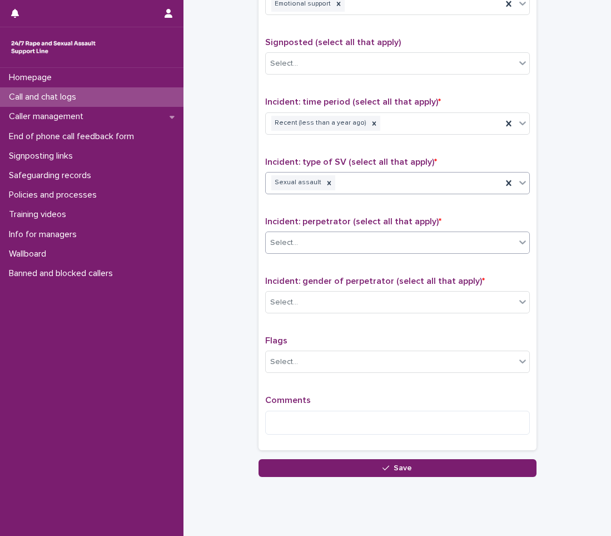
click at [317, 245] on div "Select..." at bounding box center [391, 243] width 250 height 18
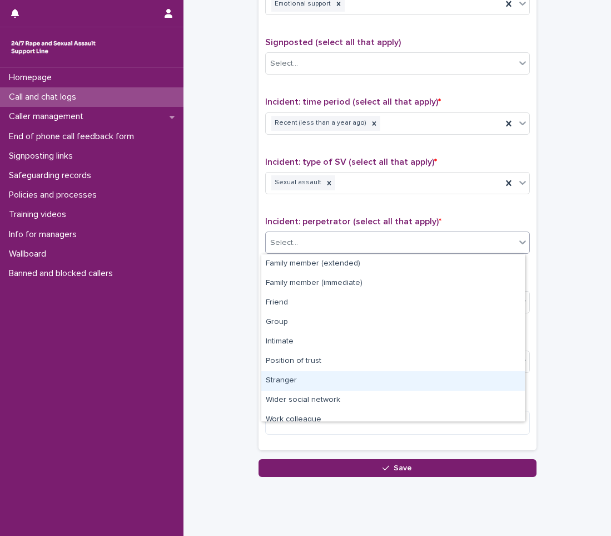
click at [292, 381] on div "Stranger" at bounding box center [393, 380] width 264 height 19
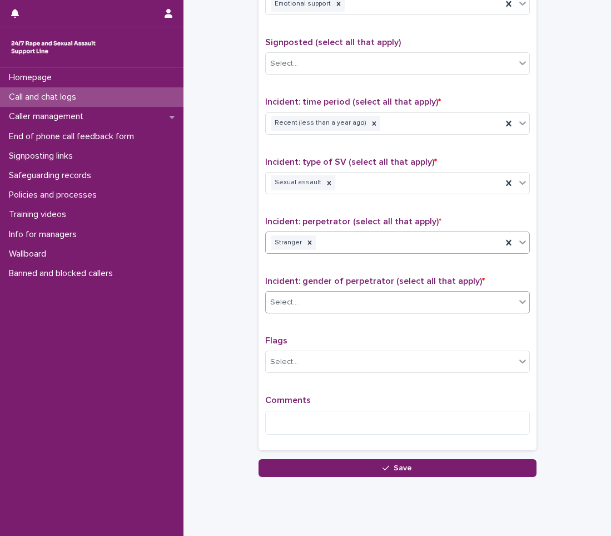
click at [313, 308] on div "Select..." at bounding box center [391, 302] width 250 height 18
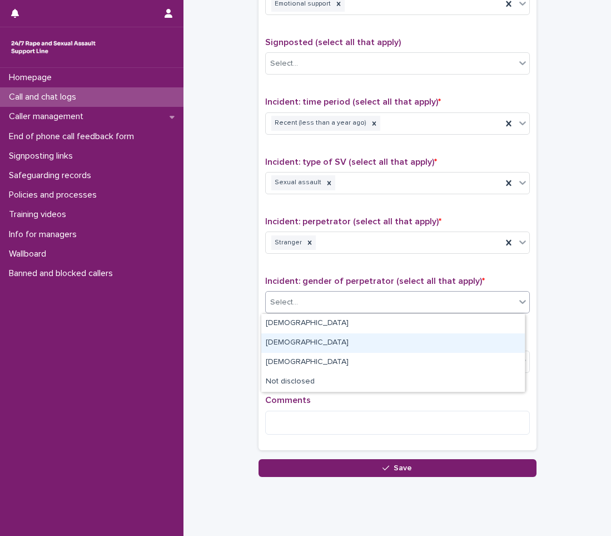
click at [305, 334] on div "[DEMOGRAPHIC_DATA]" at bounding box center [393, 342] width 264 height 19
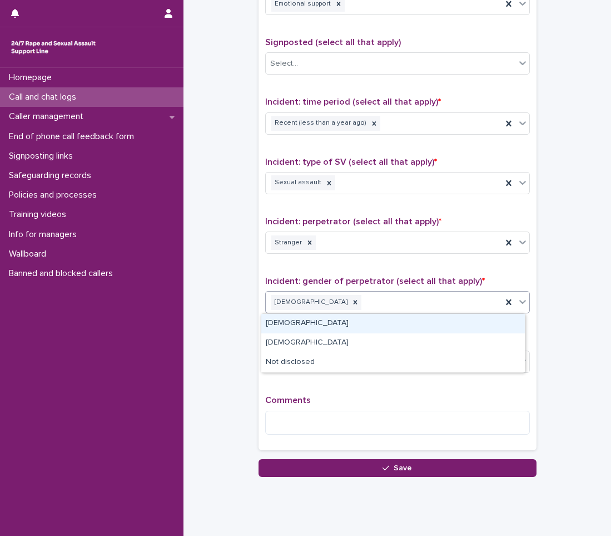
click at [307, 298] on div "[DEMOGRAPHIC_DATA]" at bounding box center [384, 302] width 236 height 19
click at [349, 298] on div at bounding box center [355, 302] width 12 height 15
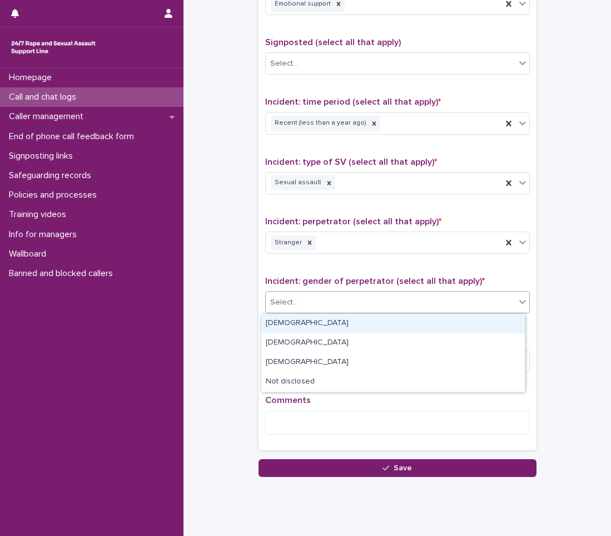
click at [315, 298] on div "Select..." at bounding box center [391, 302] width 250 height 18
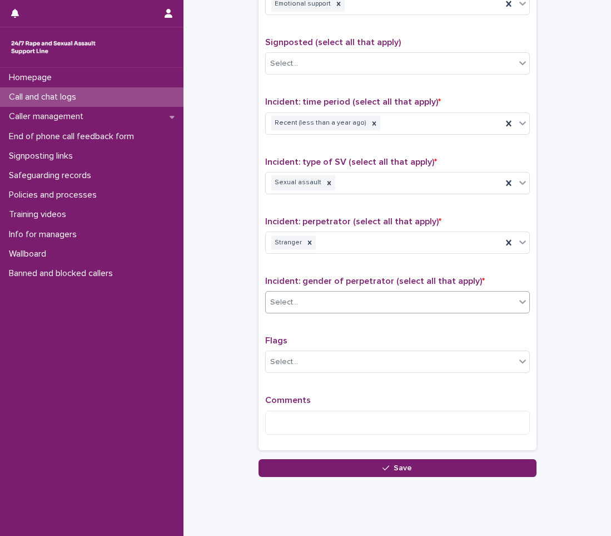
click at [308, 301] on div "Select..." at bounding box center [391, 302] width 250 height 18
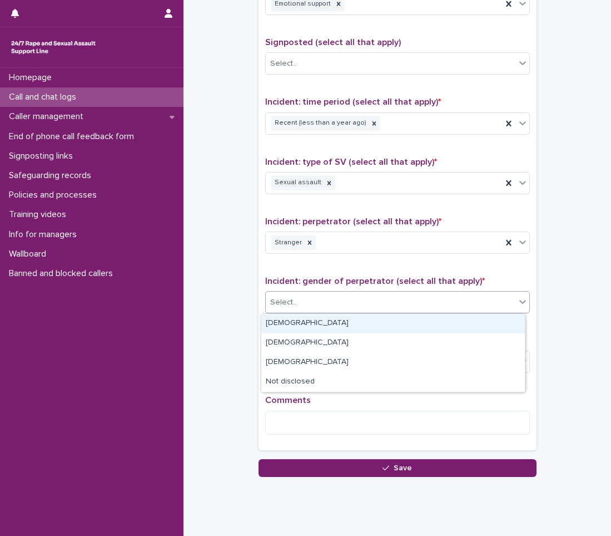
click at [293, 324] on div "[DEMOGRAPHIC_DATA]" at bounding box center [393, 323] width 264 height 19
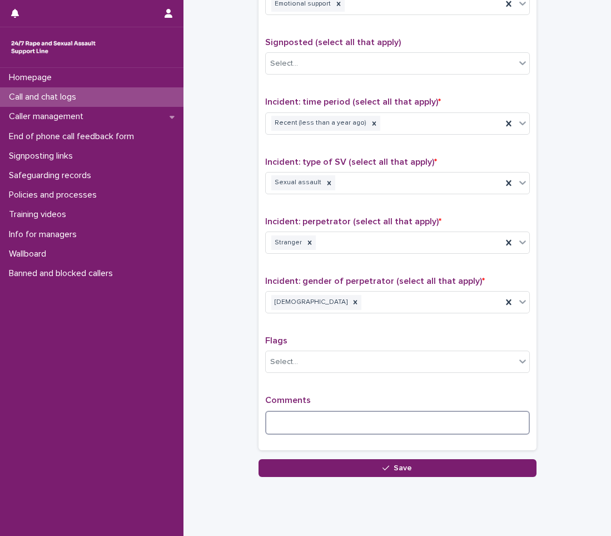
click at [279, 416] on textarea at bounding box center [397, 423] width 265 height 24
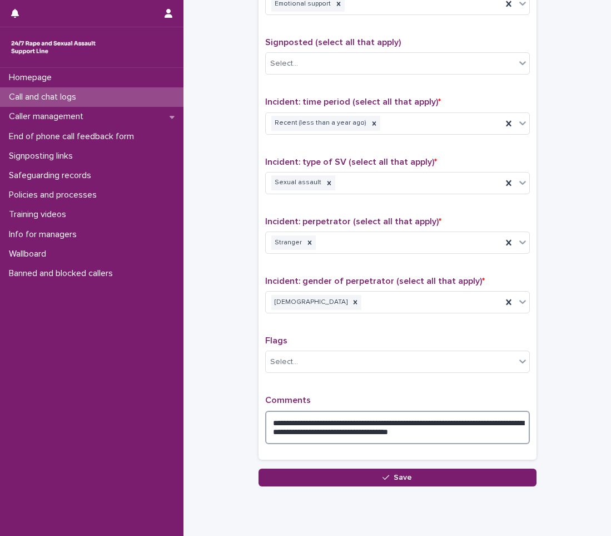
type textarea "**********"
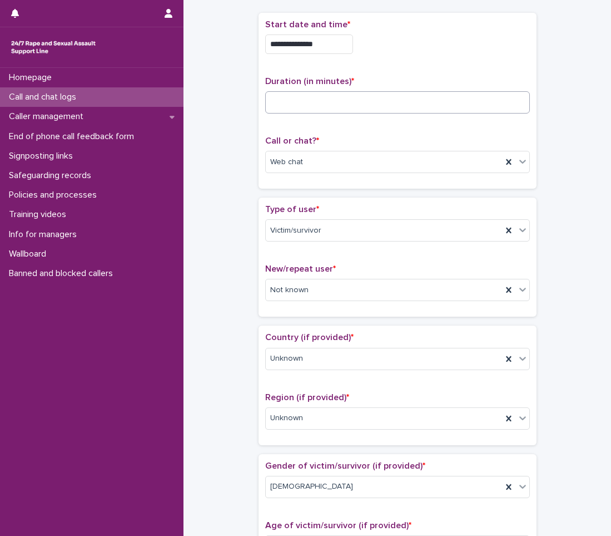
scroll to position [56, 0]
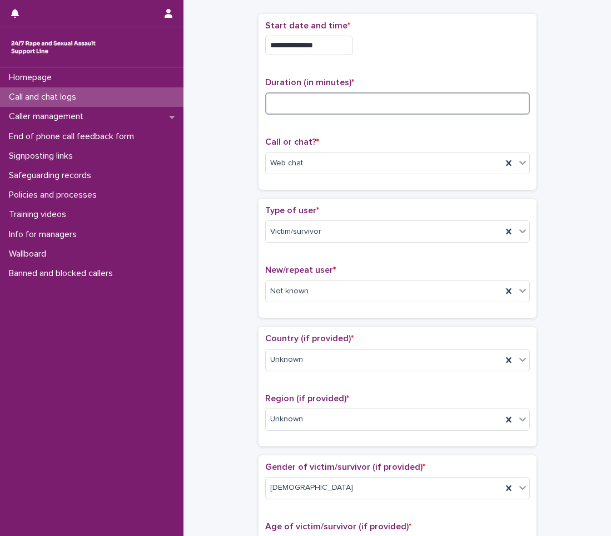
click at [320, 102] on input at bounding box center [397, 103] width 265 height 22
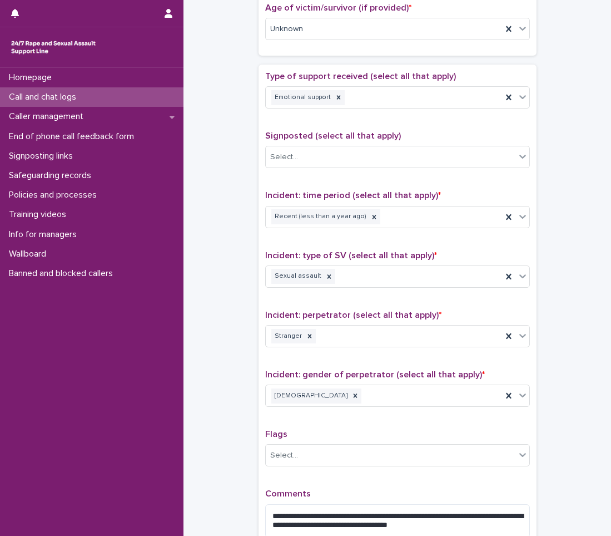
scroll to position [668, 0]
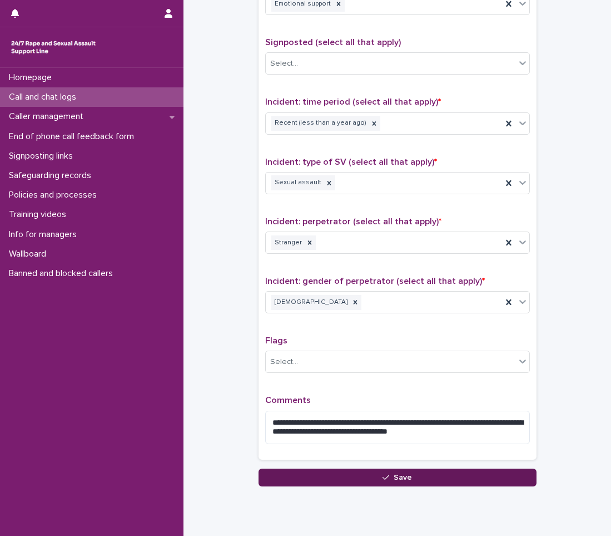
type input "**"
click at [295, 474] on button "Save" at bounding box center [398, 477] width 278 height 18
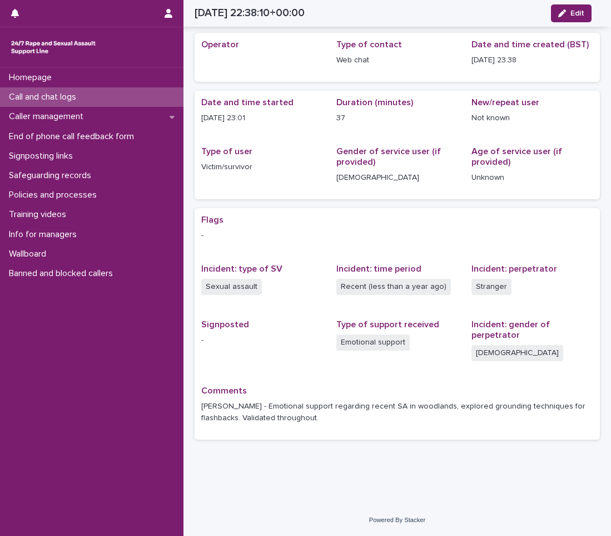
scroll to position [34, 0]
